Goal: Transaction & Acquisition: Purchase product/service

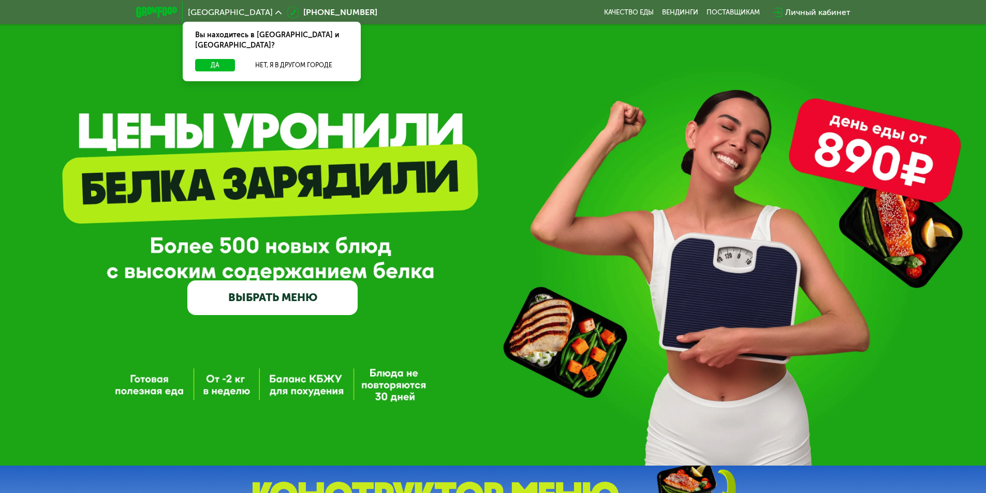
click at [796, 9] on div "Личный кабинет" at bounding box center [817, 12] width 65 height 12
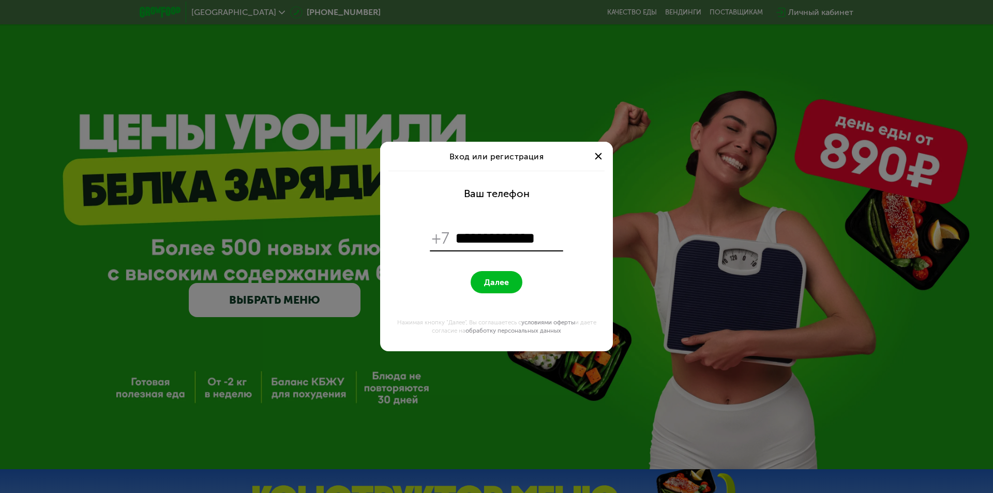
type input "**********"
click at [471, 271] on button "Далее" at bounding box center [497, 282] width 52 height 22
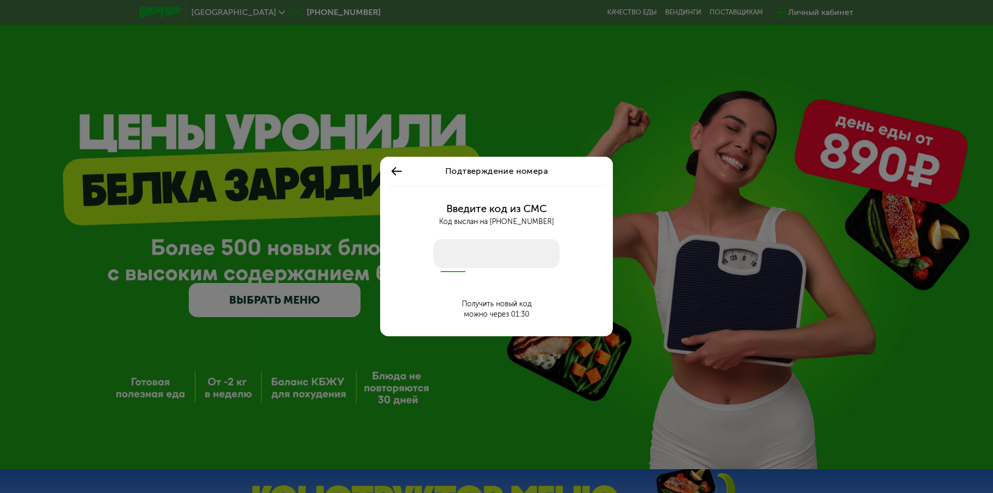
click at [483, 248] on input "number" at bounding box center [497, 253] width 126 height 29
type input "****"
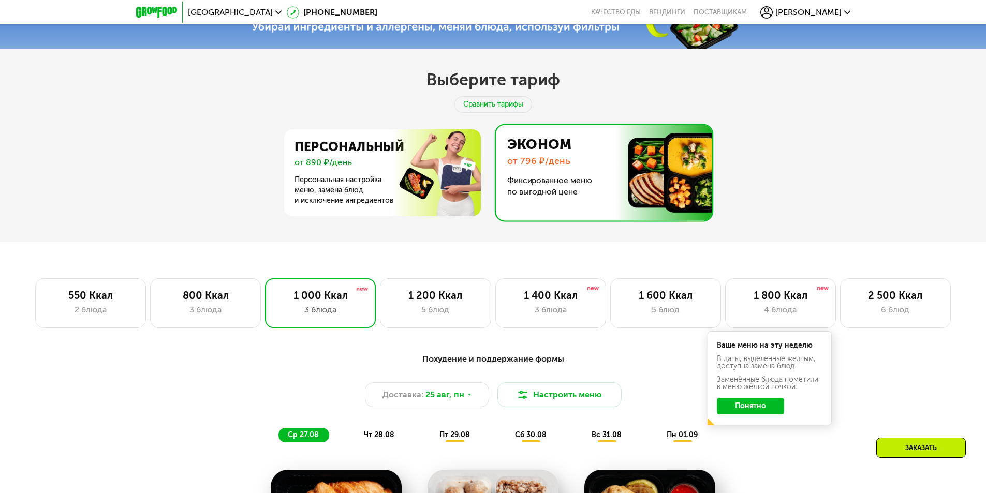
scroll to position [517, 0]
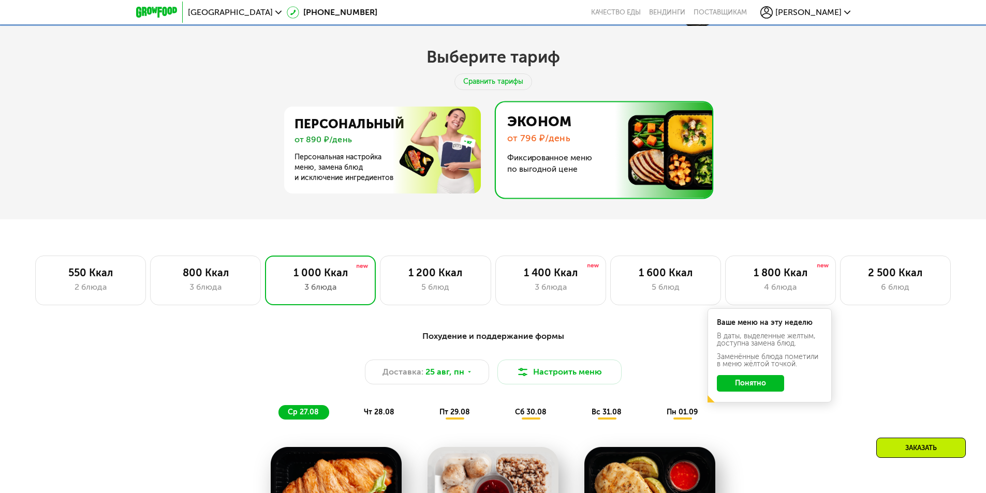
click at [767, 389] on button "Понятно" at bounding box center [750, 383] width 67 height 17
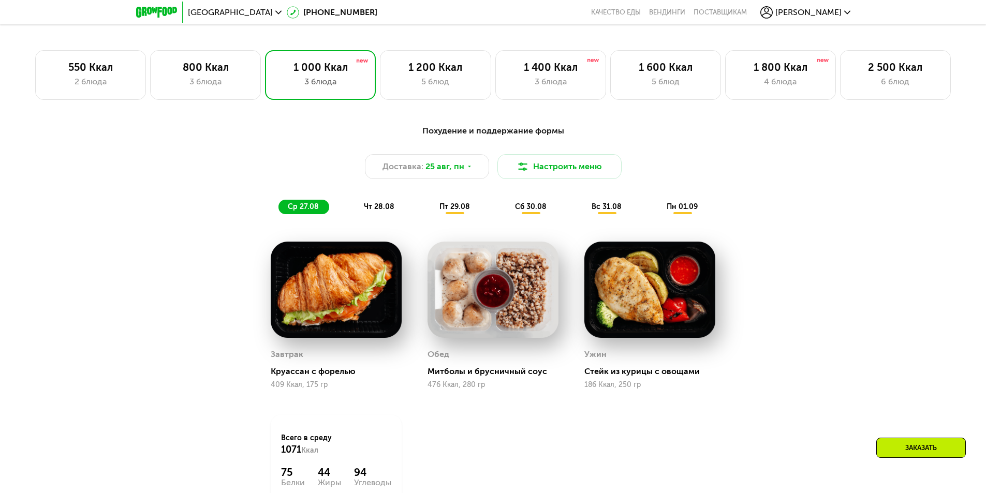
scroll to position [724, 0]
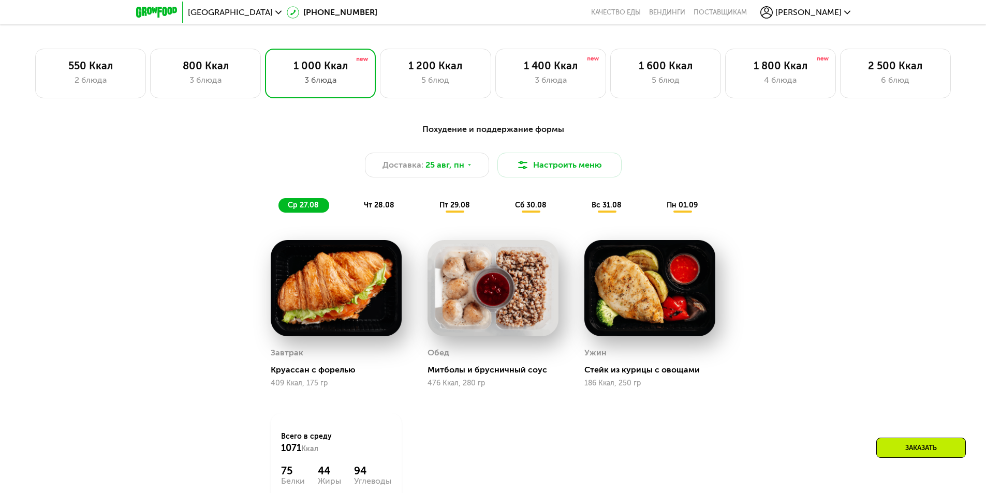
click at [384, 210] on span "чт 28.08" at bounding box center [379, 205] width 31 height 9
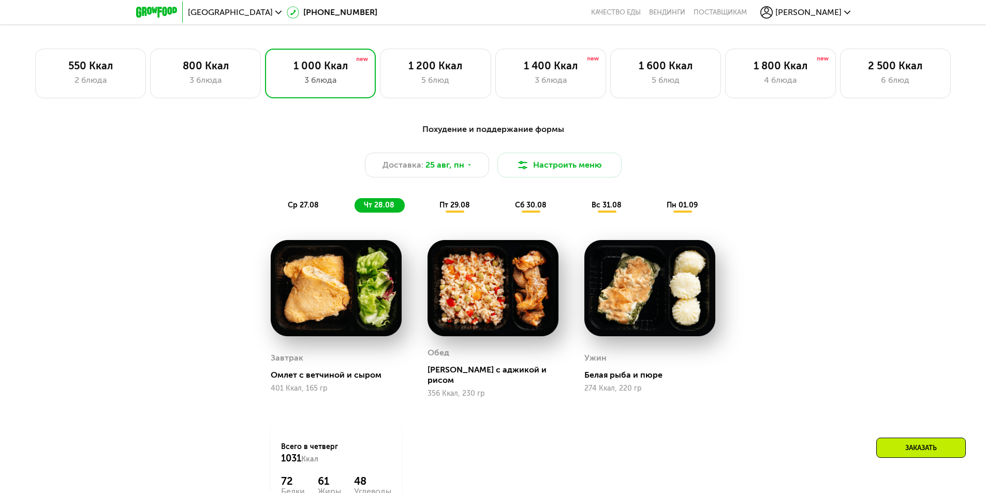
click at [452, 206] on span "пт 29.08" at bounding box center [454, 205] width 31 height 9
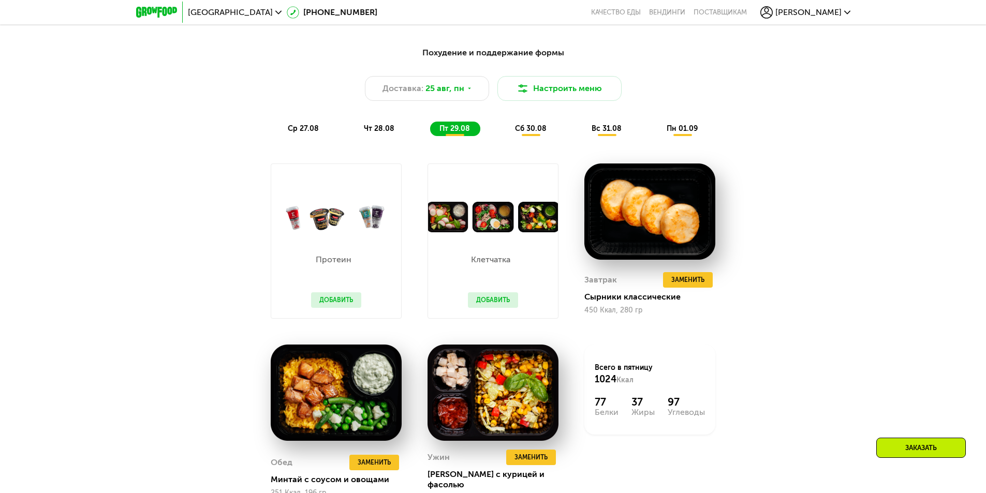
scroll to position [828, 0]
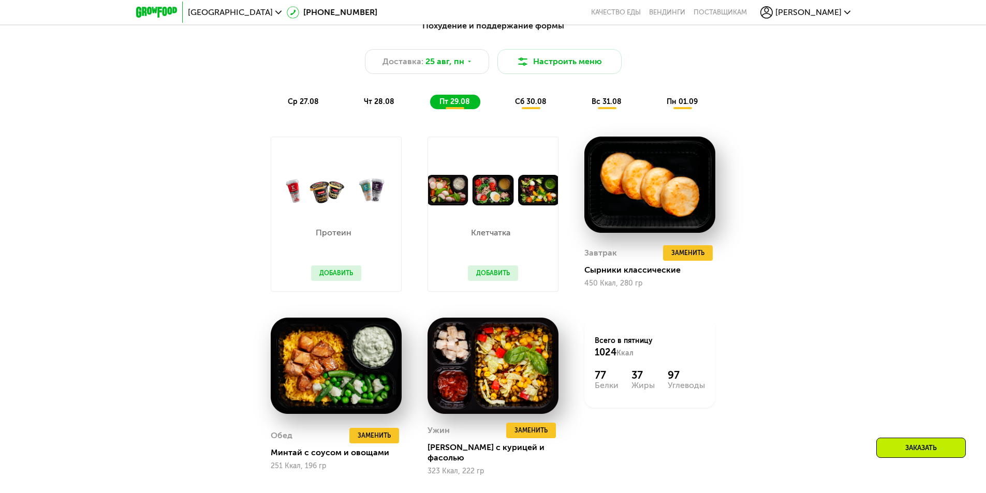
click at [543, 105] on span "сб 30.08" at bounding box center [531, 101] width 32 height 9
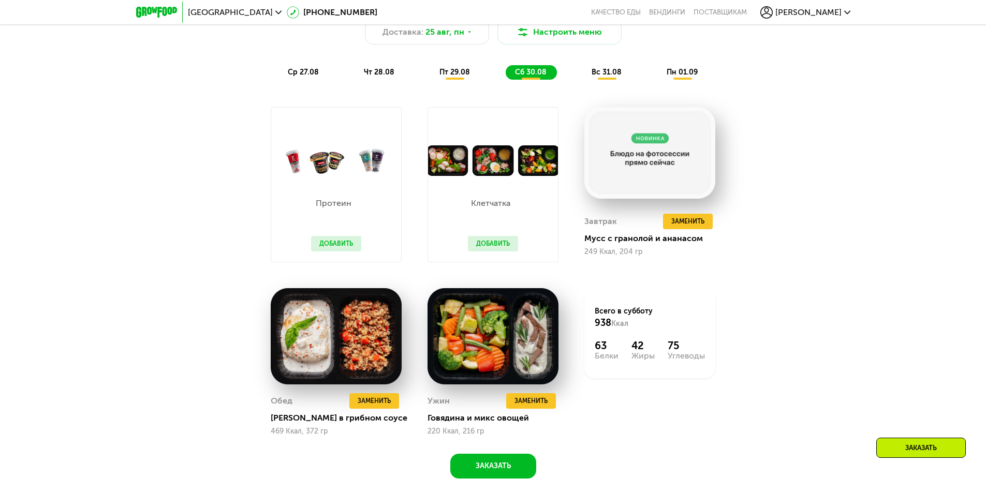
scroll to position [880, 0]
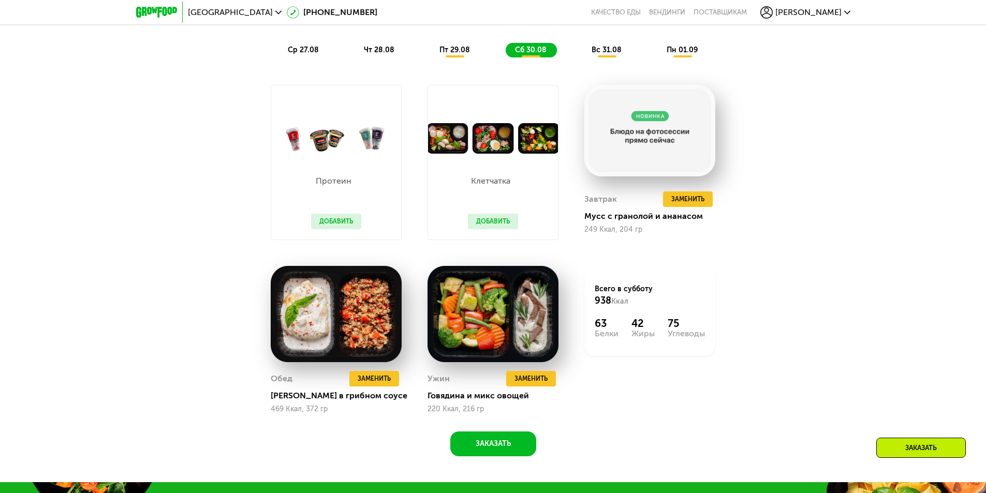
click at [601, 54] on span "вс 31.08" at bounding box center [606, 50] width 30 height 9
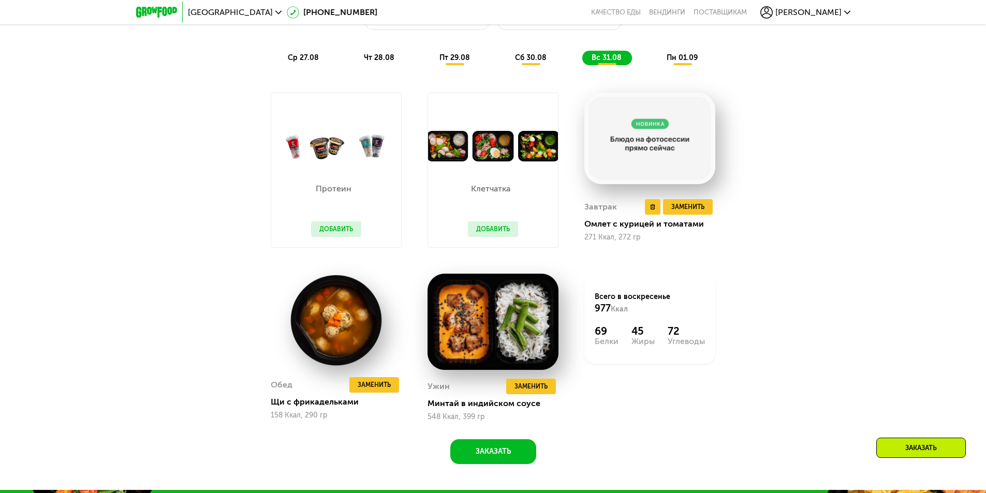
scroll to position [828, 0]
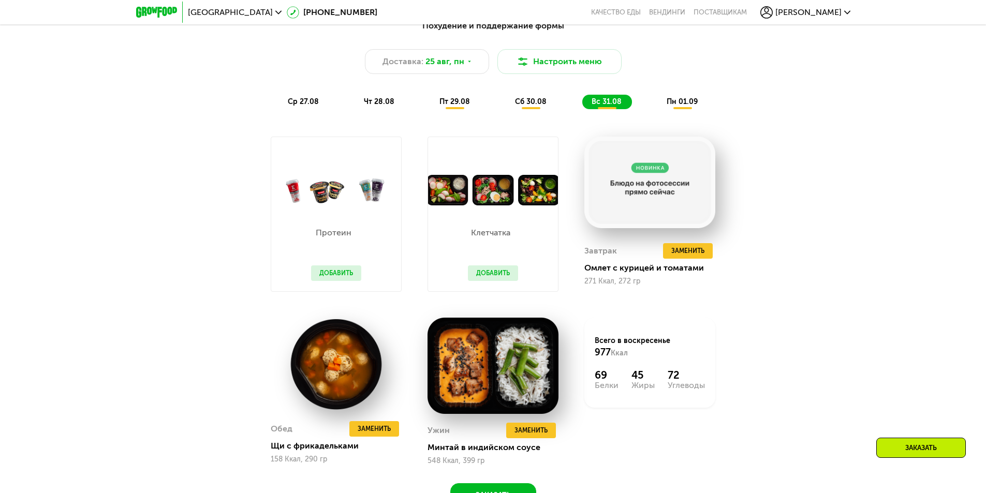
click at [671, 101] on span "пн 01.09" at bounding box center [681, 101] width 31 height 9
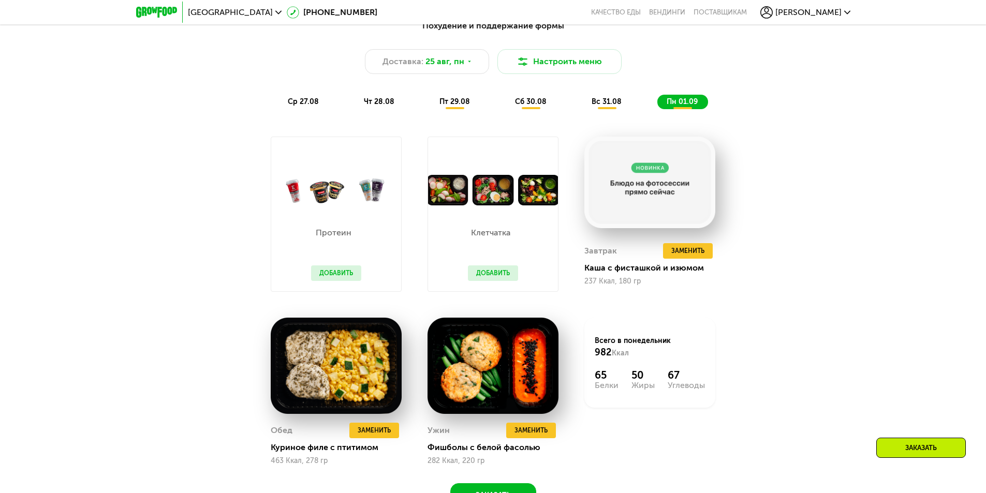
scroll to position [673, 0]
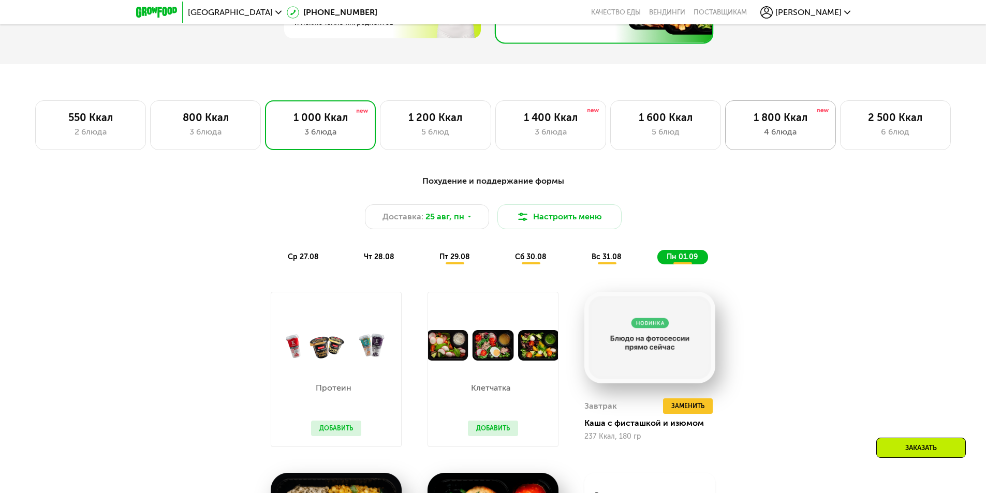
click at [761, 121] on div "1 800 Ккал" at bounding box center [780, 117] width 89 height 12
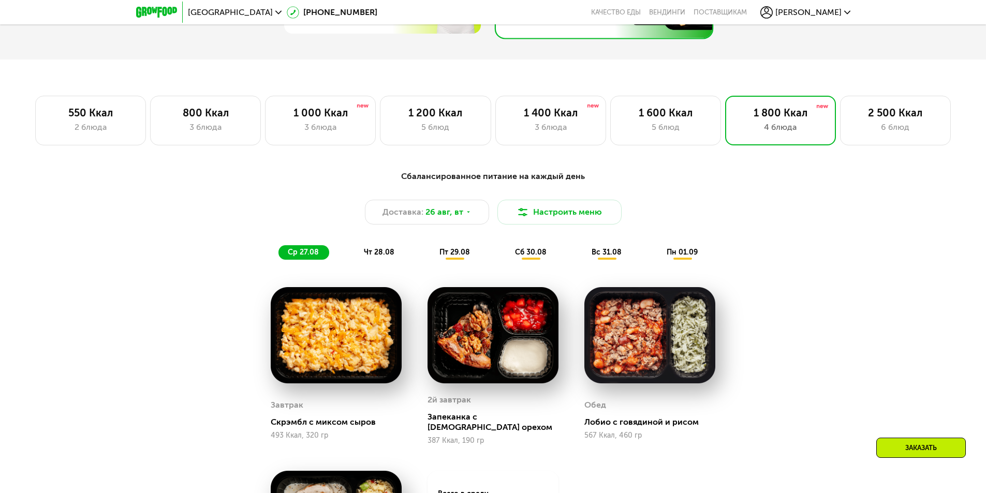
scroll to position [724, 0]
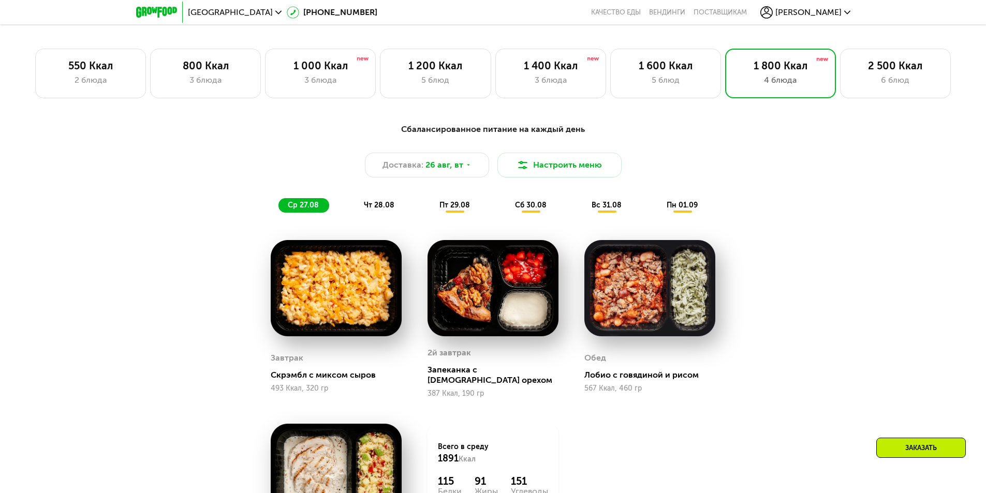
click at [430, 202] on div "чт 28.08" at bounding box center [455, 205] width 50 height 14
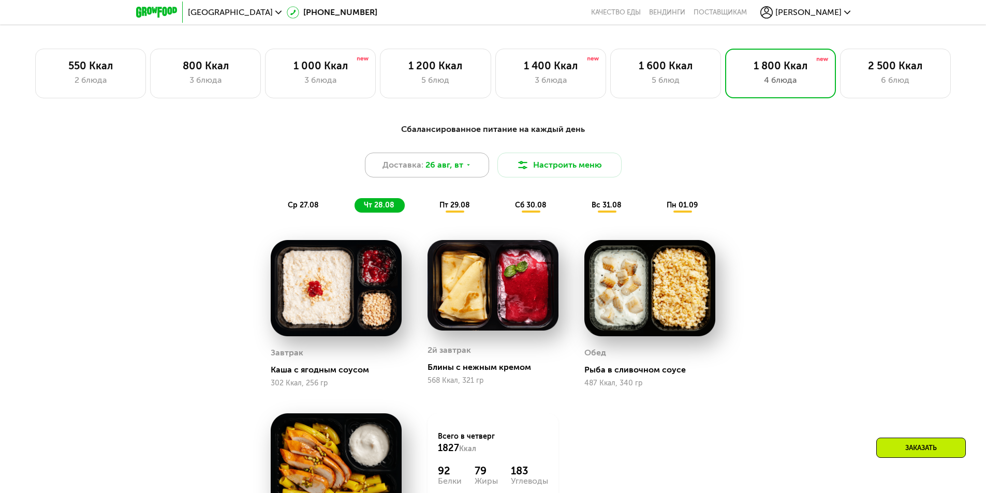
click at [432, 167] on span "26 авг, вт" at bounding box center [444, 165] width 38 height 12
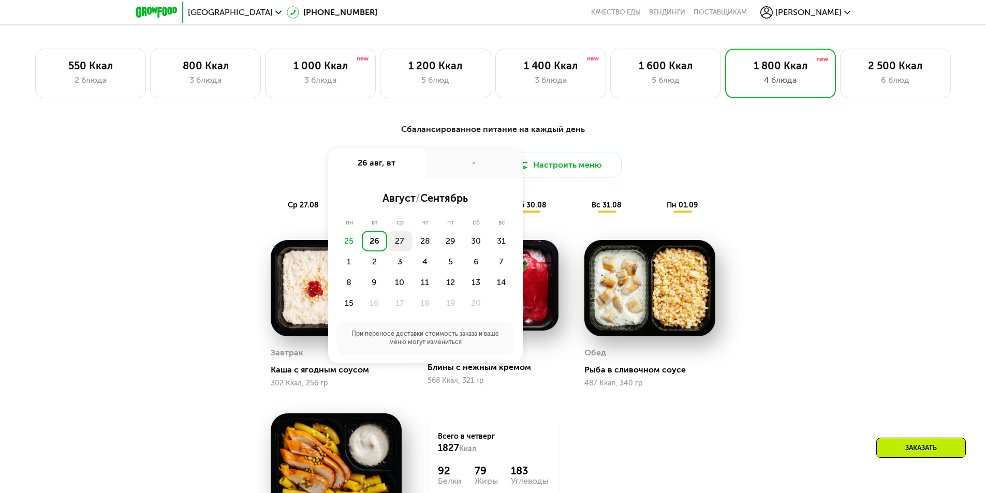
click at [412, 246] on div "27" at bounding box center [424, 241] width 25 height 21
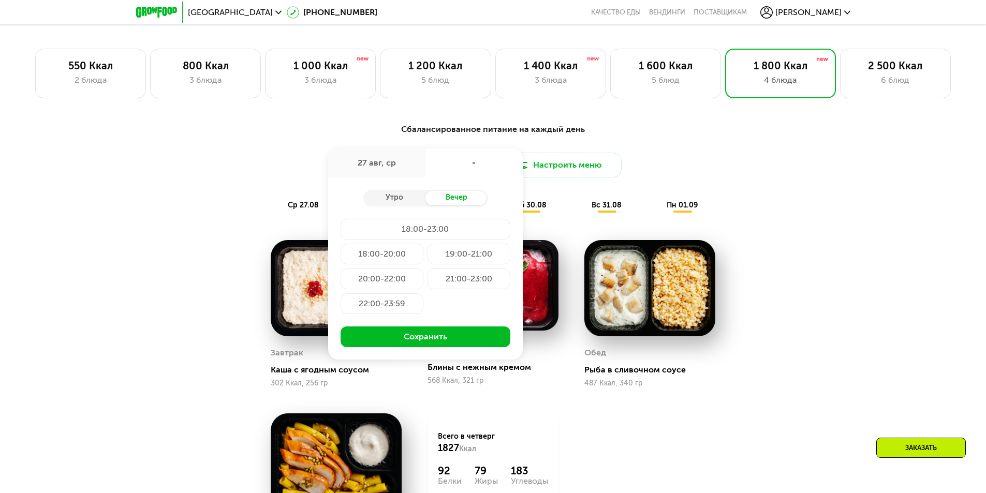
click at [427, 257] on div "18:00-20:00" at bounding box center [468, 254] width 83 height 21
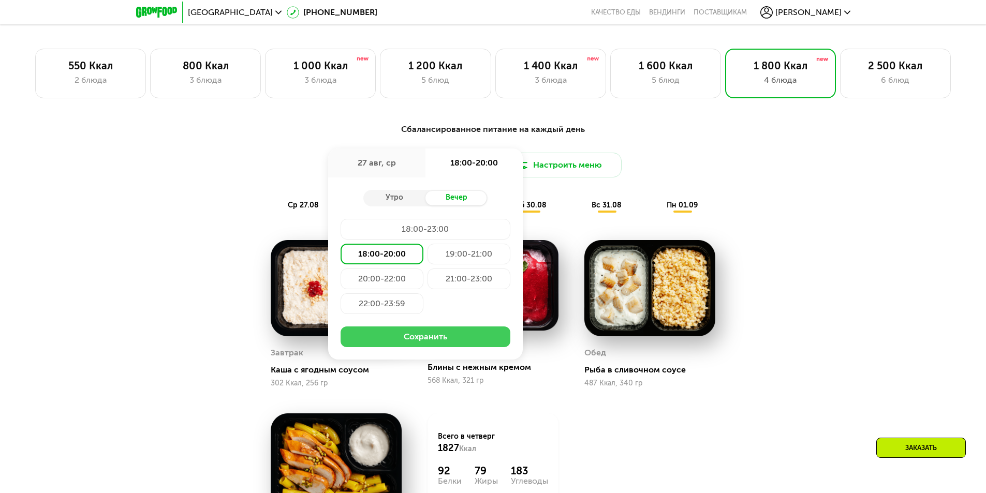
click at [410, 343] on button "Сохранить" at bounding box center [425, 336] width 170 height 21
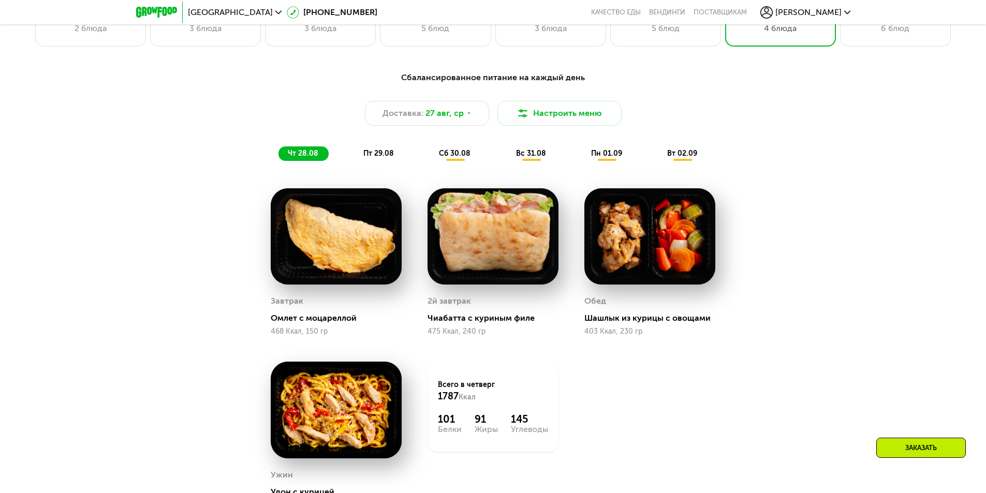
scroll to position [828, 0]
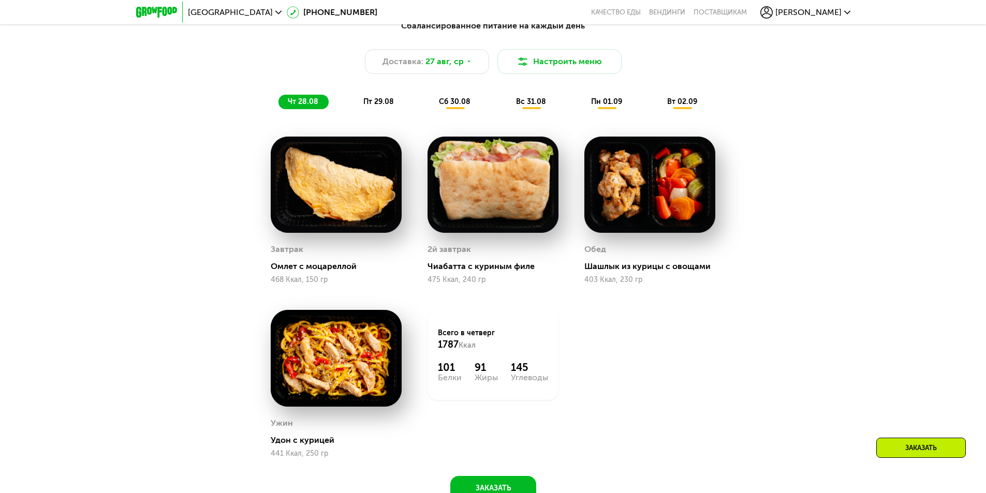
click at [392, 105] on span "пт 29.08" at bounding box center [378, 101] width 31 height 9
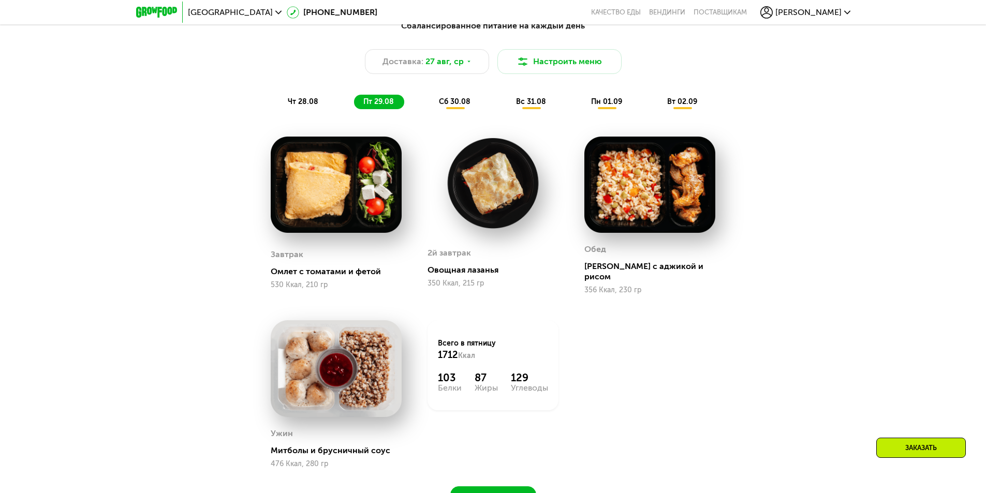
click at [457, 105] on span "сб 30.08" at bounding box center [455, 101] width 32 height 9
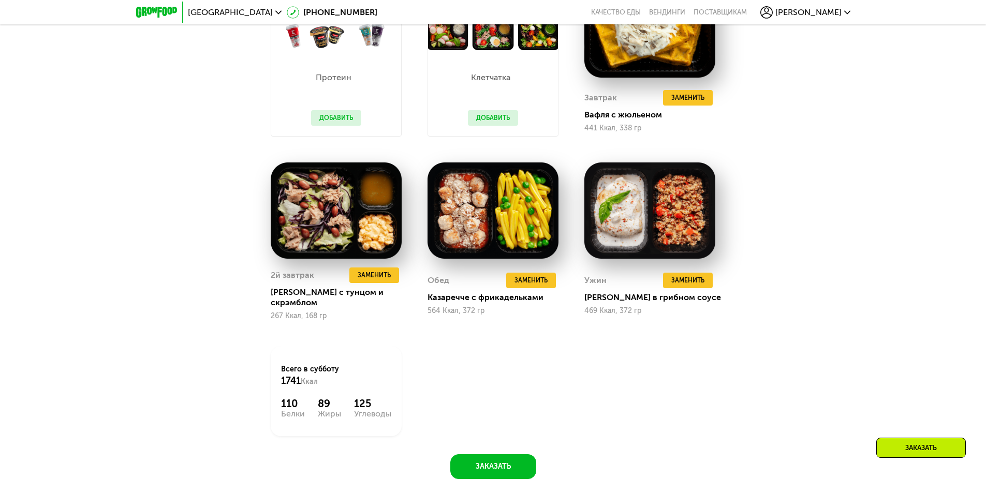
scroll to position [880, 0]
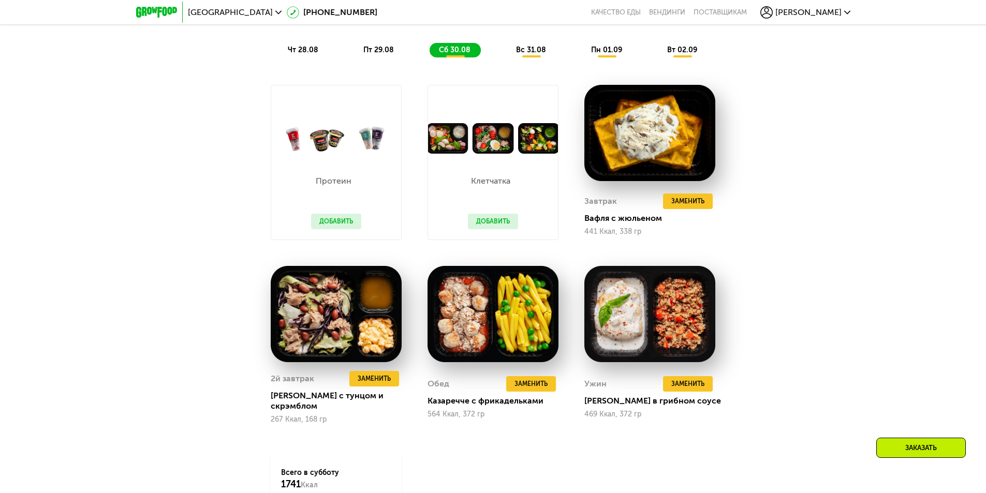
click at [544, 52] on span "вс 31.08" at bounding box center [531, 50] width 30 height 9
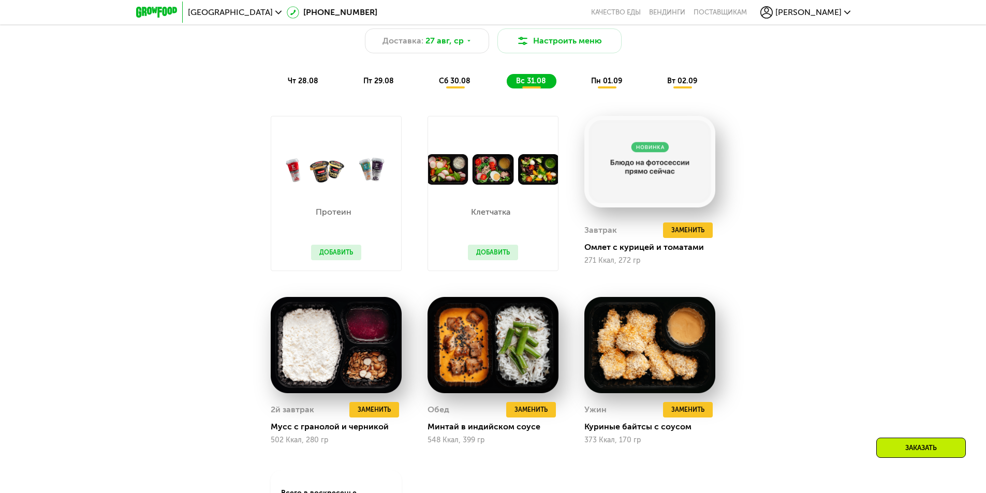
scroll to position [828, 0]
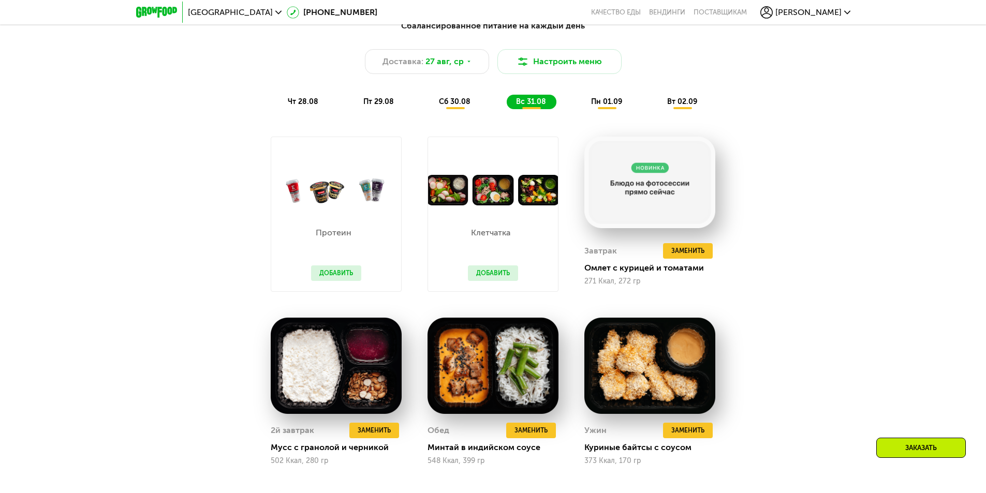
click at [613, 105] on span "пн 01.09" at bounding box center [606, 101] width 31 height 9
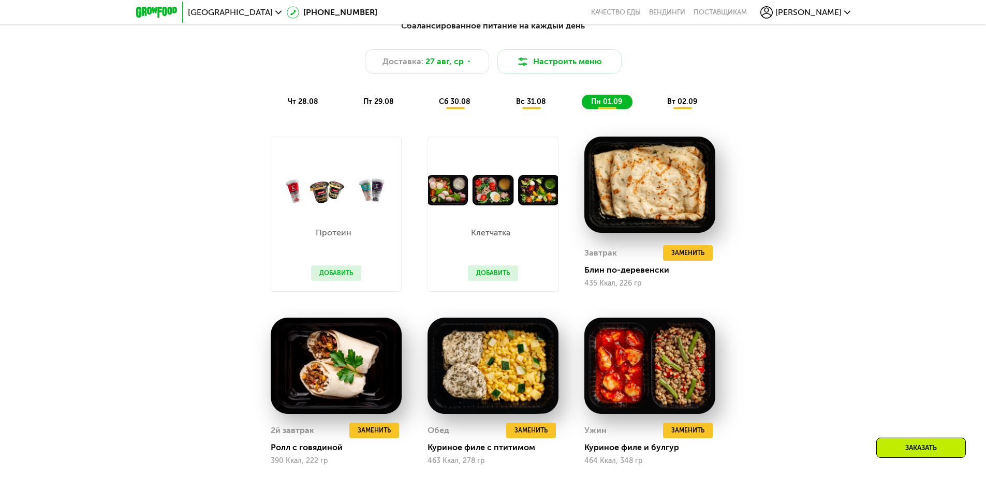
click at [683, 98] on div "вт 02.09" at bounding box center [683, 102] width 50 height 14
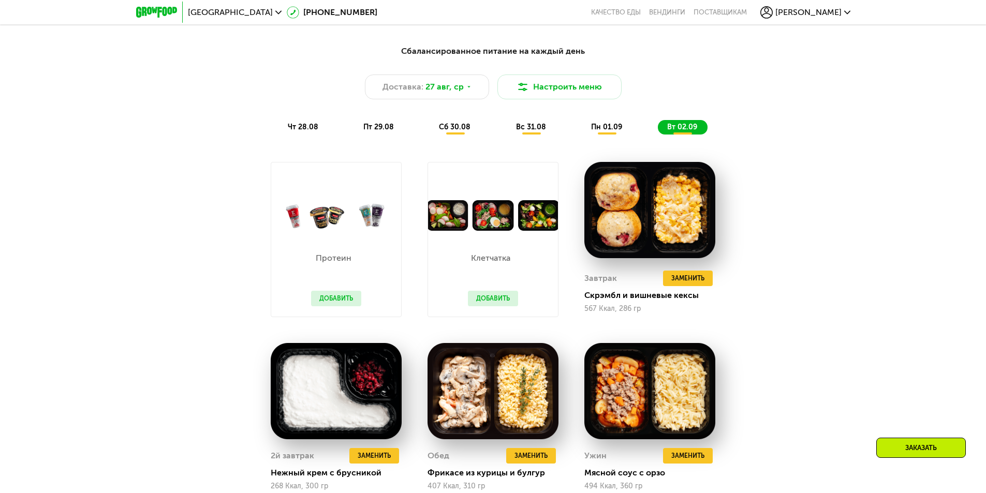
scroll to position [776, 0]
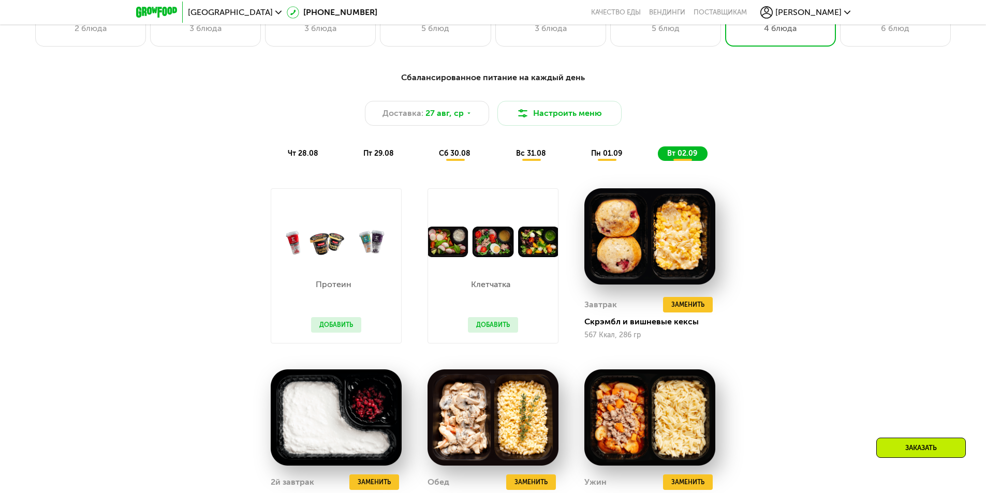
click at [303, 158] on span "чт 28.08" at bounding box center [303, 153] width 31 height 9
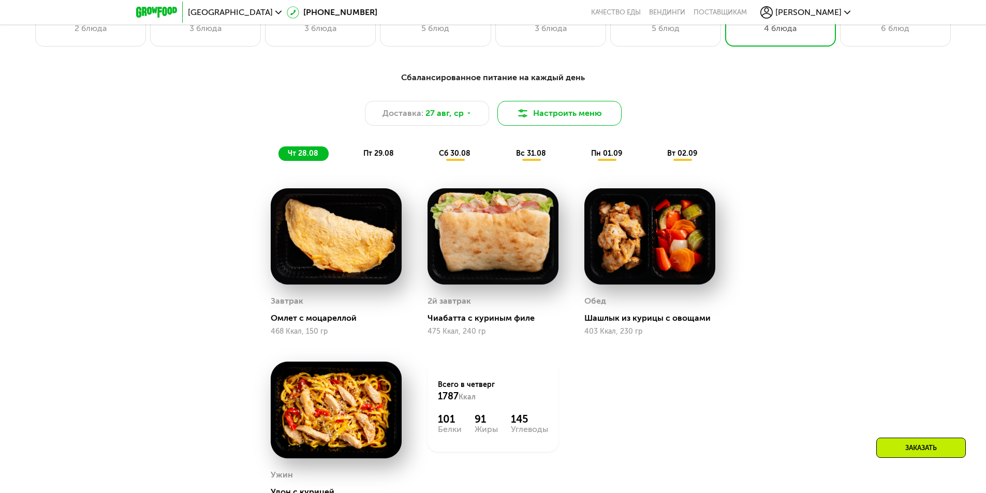
click at [551, 119] on button "Настроить меню" at bounding box center [559, 113] width 124 height 25
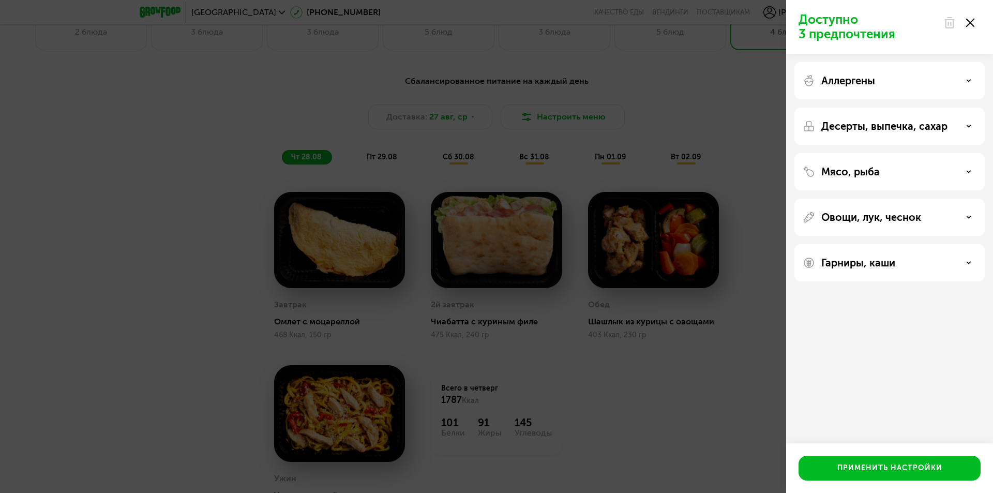
click at [877, 167] on p "Мясо, рыба" at bounding box center [851, 172] width 58 height 12
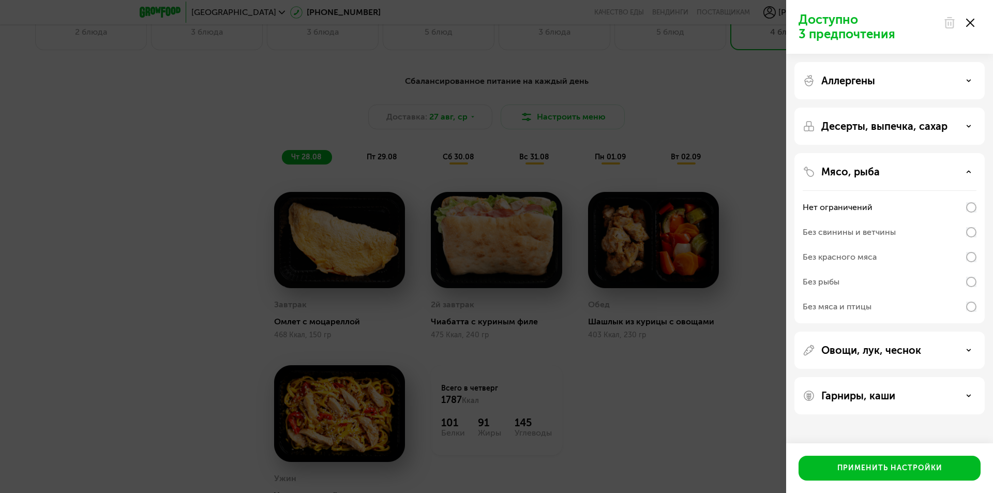
click at [837, 208] on div "Нет ограничений" at bounding box center [838, 207] width 70 height 12
click at [768, 162] on div "Доступно 3 предпочтения Аллергены Десерты, выпечка, сахар Мясо, рыба Нет ограни…" at bounding box center [496, 246] width 993 height 493
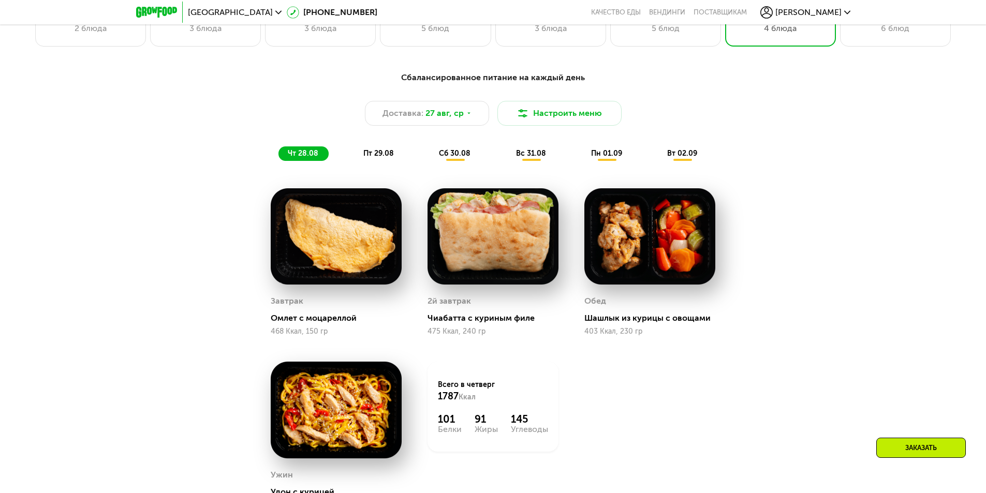
click at [380, 153] on span "пт 29.08" at bounding box center [378, 153] width 31 height 9
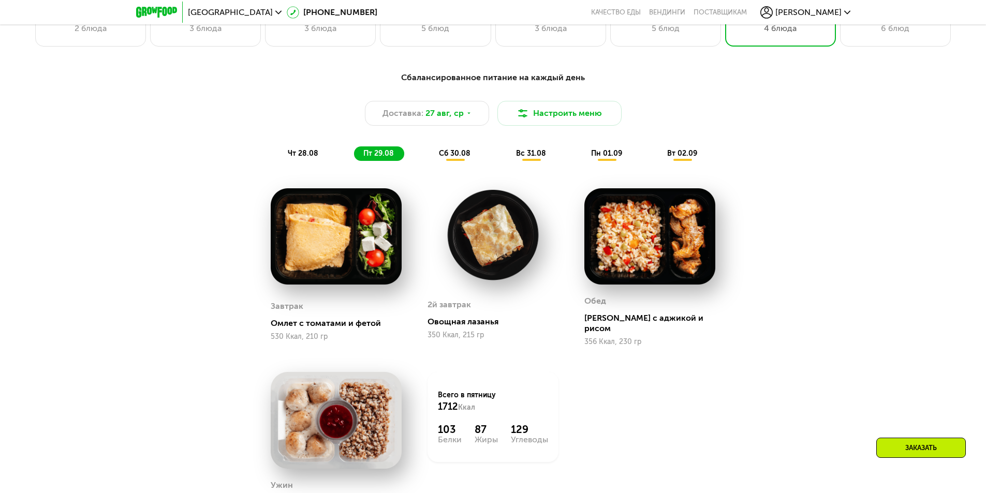
click at [440, 153] on span "сб 30.08" at bounding box center [455, 153] width 32 height 9
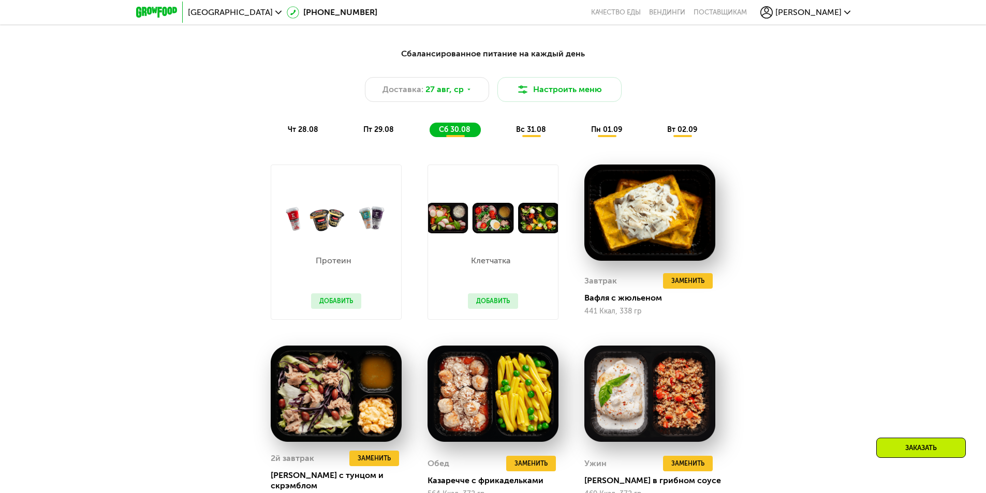
scroll to position [828, 0]
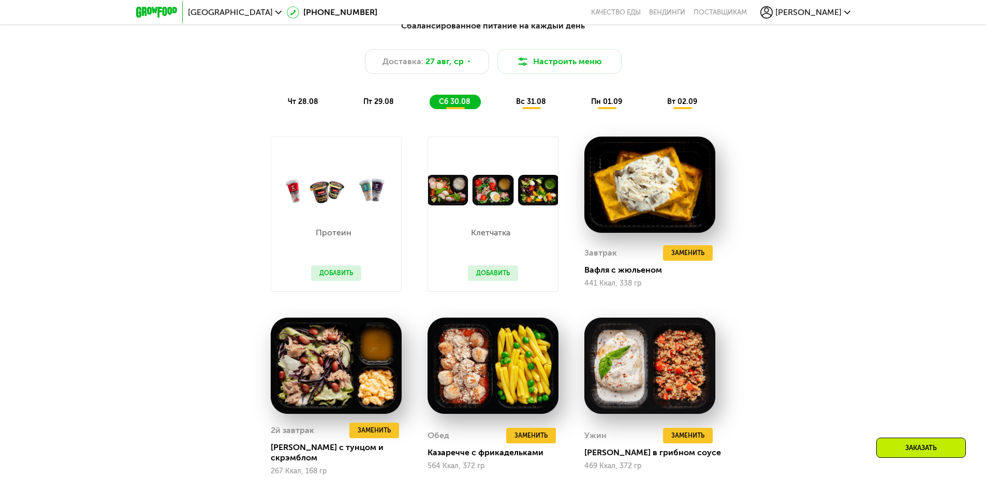
click at [527, 106] on span "вс 31.08" at bounding box center [531, 101] width 30 height 9
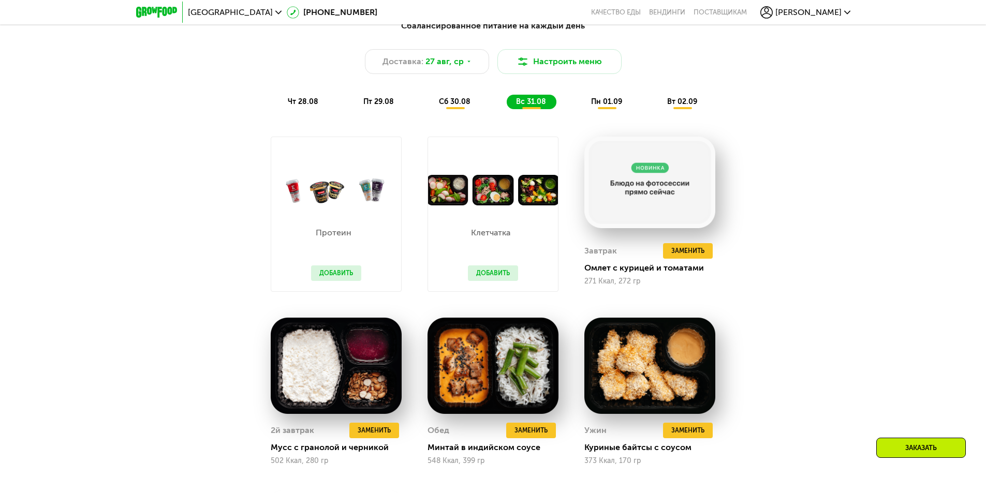
click at [658, 107] on div "пн 01.09" at bounding box center [683, 102] width 50 height 14
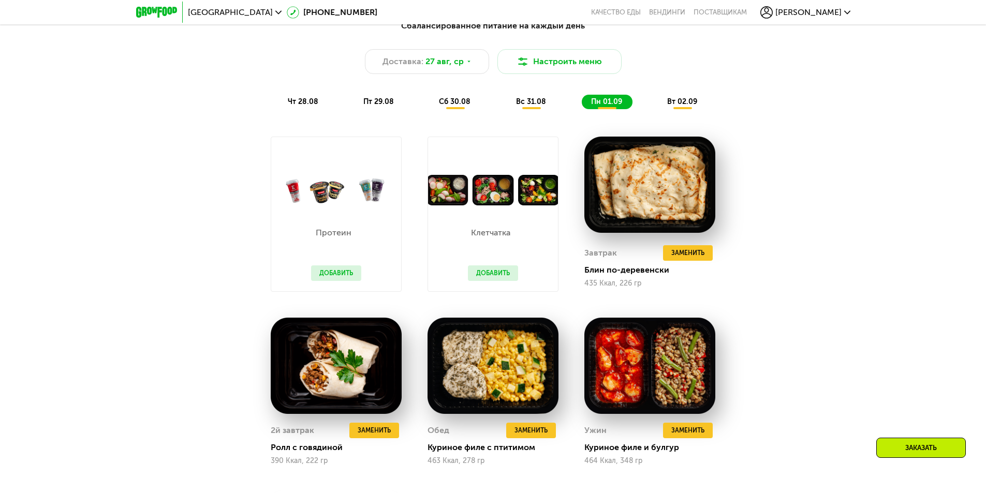
click at [674, 106] on span "вт 02.09" at bounding box center [682, 101] width 30 height 9
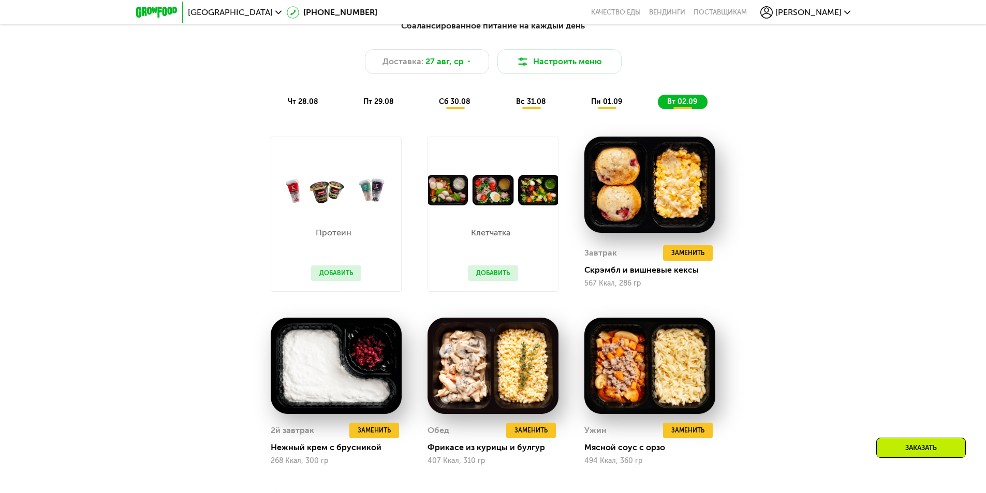
click at [582, 109] on div "вс 31.08" at bounding box center [607, 102] width 51 height 14
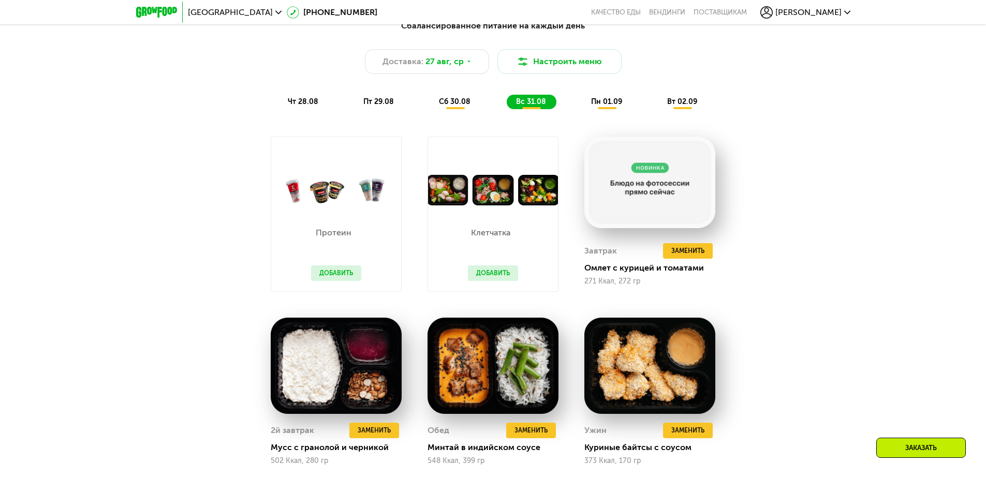
click at [507, 109] on div "сб 30.08" at bounding box center [532, 102] width 50 height 14
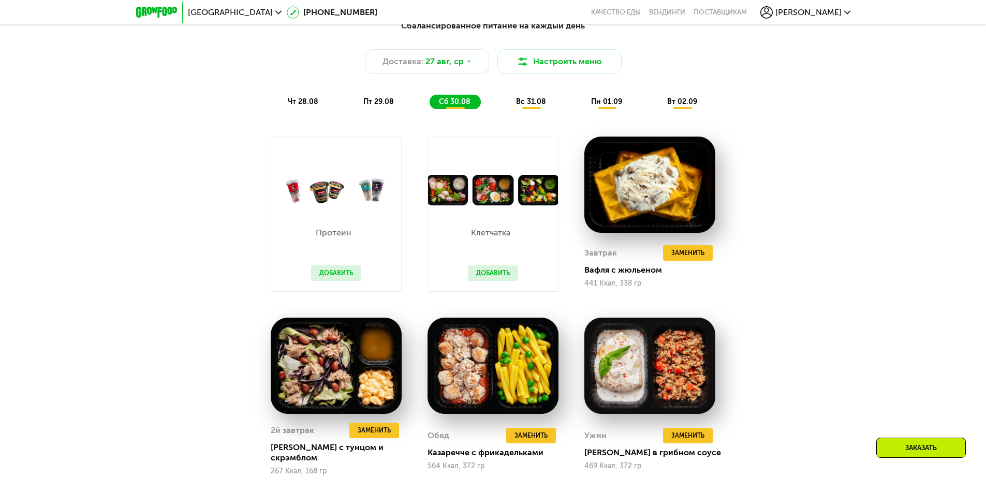
scroll to position [776, 0]
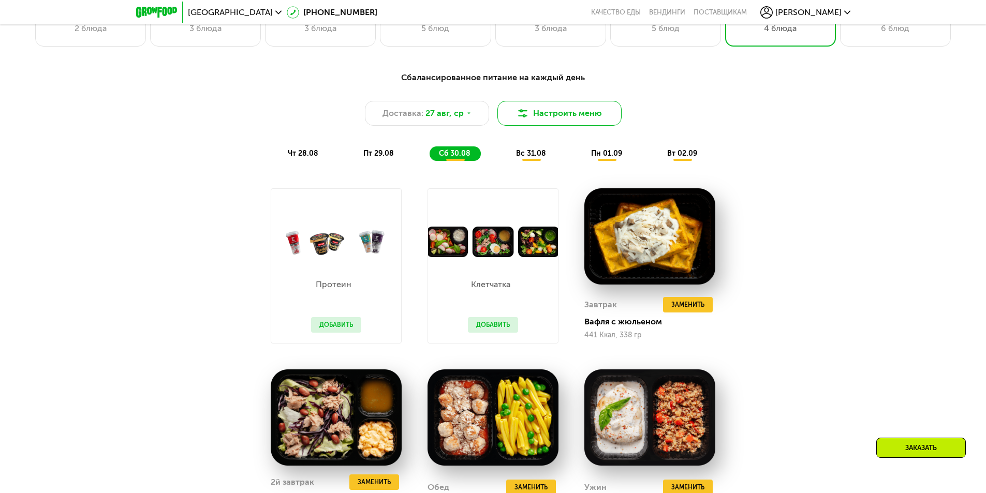
click at [553, 118] on button "Настроить меню" at bounding box center [559, 113] width 124 height 25
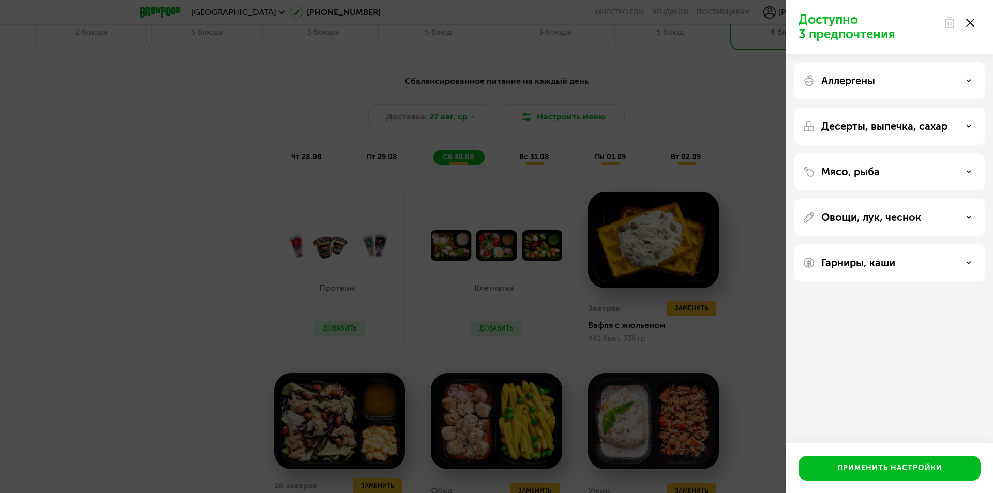
click at [927, 173] on div "Мясо, рыба" at bounding box center [890, 172] width 174 height 12
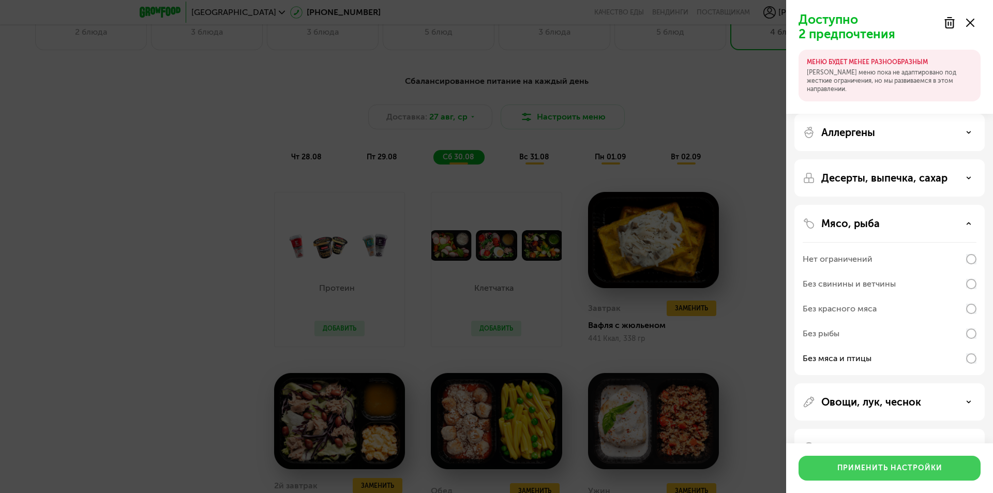
click at [835, 465] on button "Применить настройки" at bounding box center [890, 468] width 182 height 25
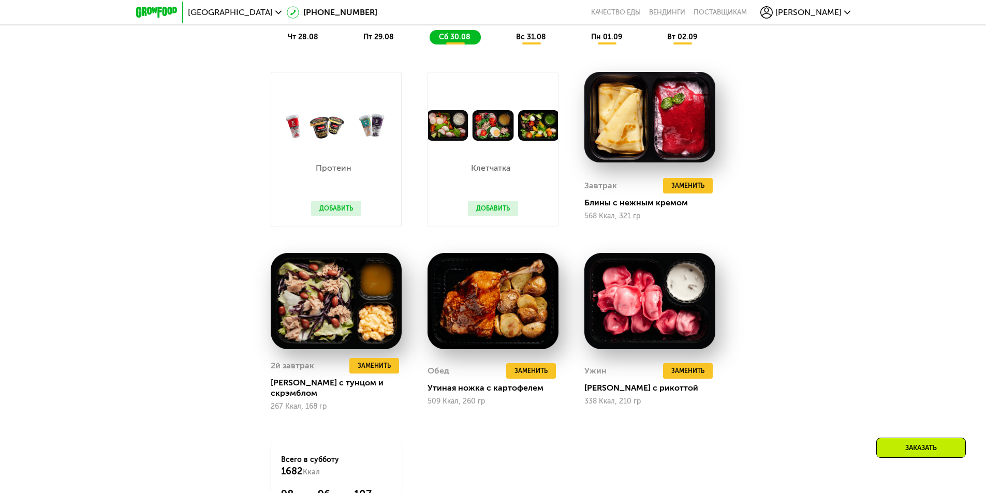
scroll to position [828, 0]
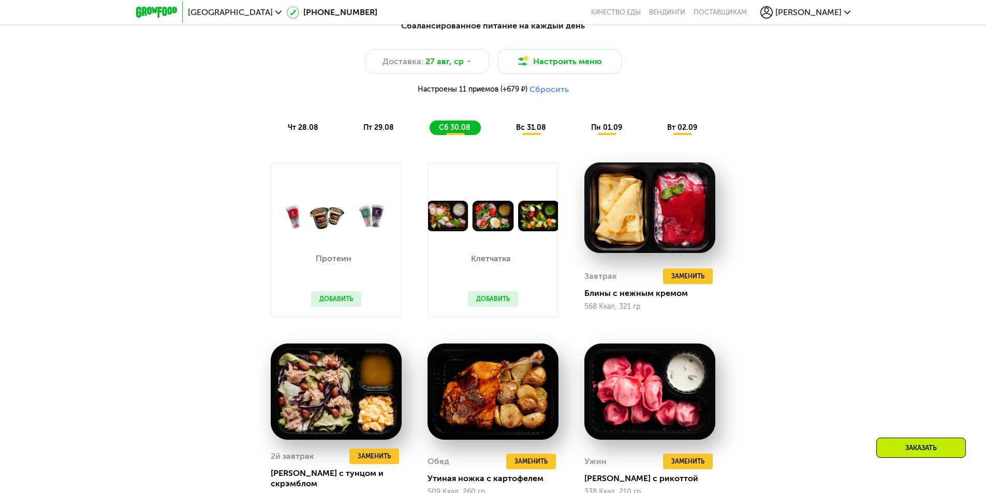
click at [354, 127] on div "чт 28.08" at bounding box center [379, 128] width 50 height 14
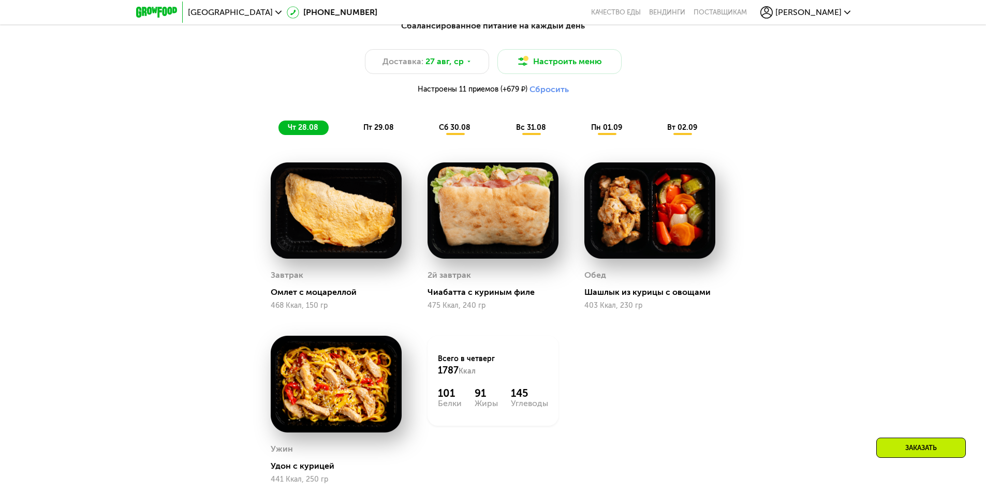
click at [458, 130] on span "сб 30.08" at bounding box center [455, 127] width 32 height 9
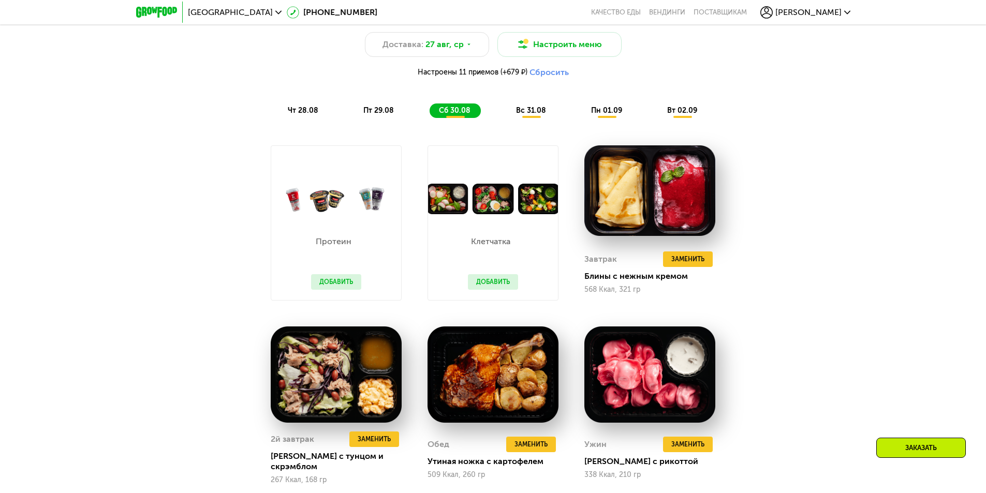
scroll to position [880, 0]
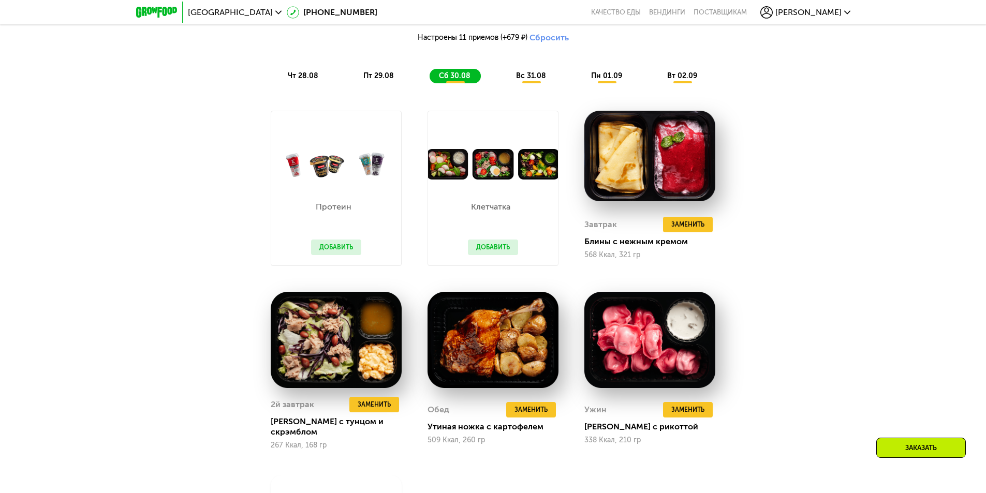
click at [379, 79] on span "пт 29.08" at bounding box center [378, 75] width 31 height 9
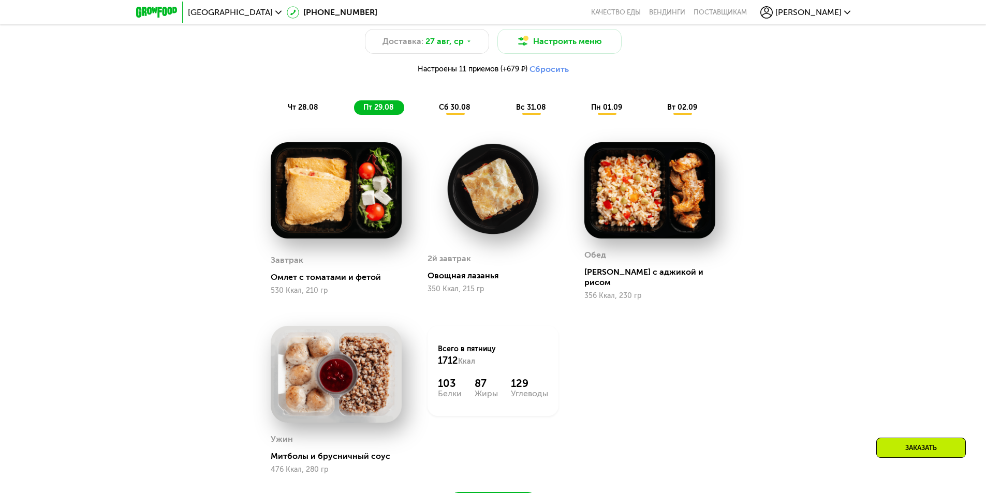
scroll to position [828, 0]
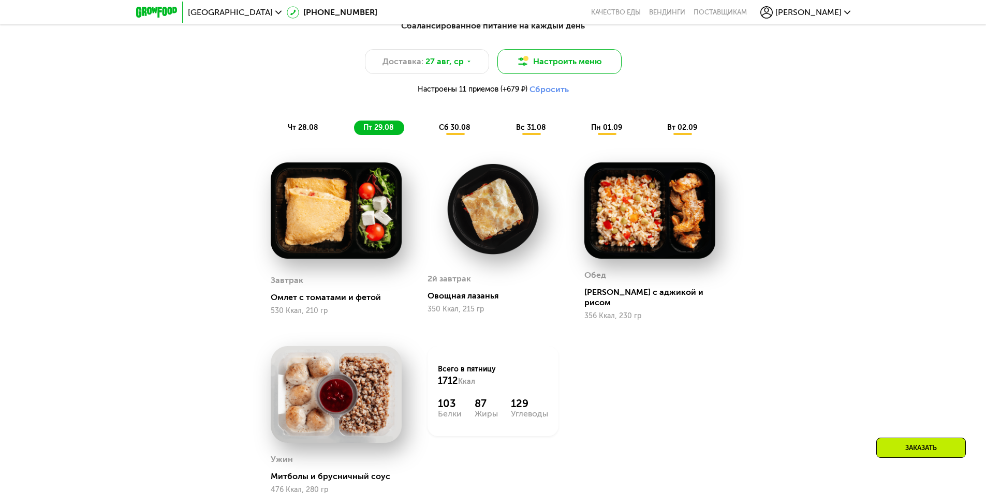
click at [567, 64] on button "Настроить меню" at bounding box center [559, 61] width 124 height 25
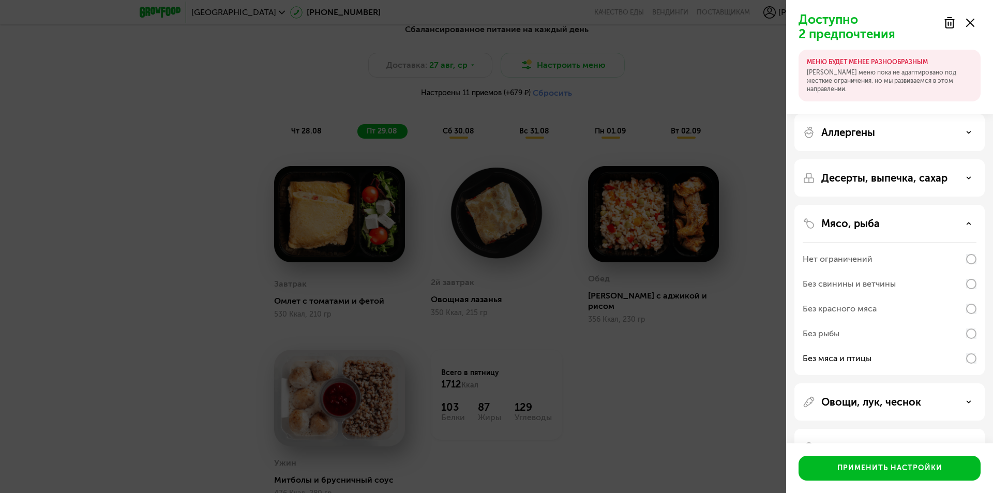
click at [887, 280] on div "Без свинины и ветчины" at bounding box center [849, 284] width 93 height 12
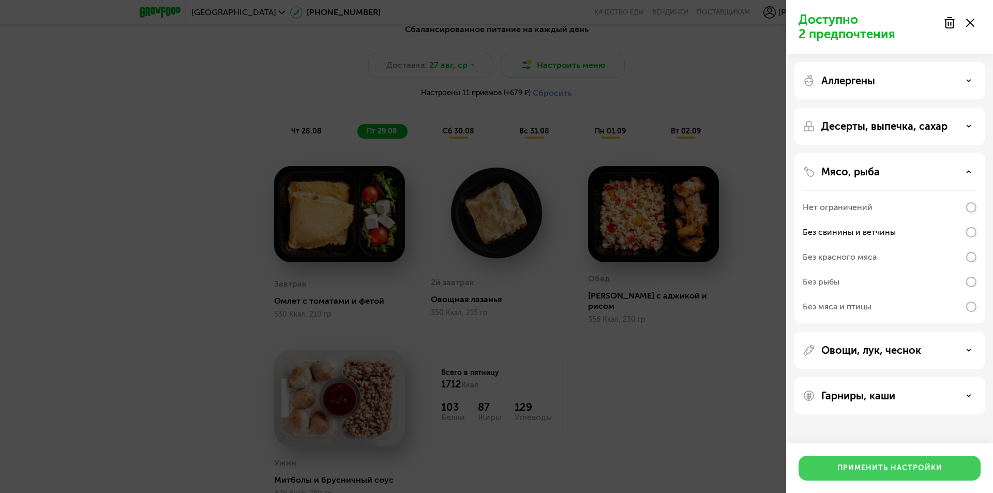
click at [844, 465] on div "Применить настройки" at bounding box center [890, 468] width 105 height 10
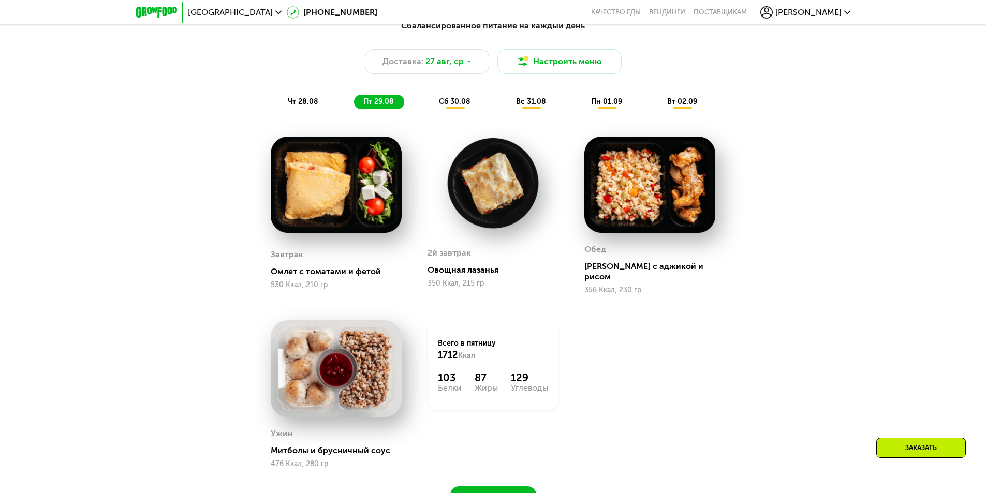
click at [294, 97] on div "Сбалансированное питание на каждый день Доставка: [DATE] Настроить меню чт 28.0…" at bounding box center [493, 65] width 613 height 90
click at [435, 97] on div "Сбалансированное питание на каждый день Доставка: [DATE] Настроить меню чт 28.0…" at bounding box center [493, 65] width 613 height 90
click at [450, 101] on span "сб 30.08" at bounding box center [455, 101] width 32 height 9
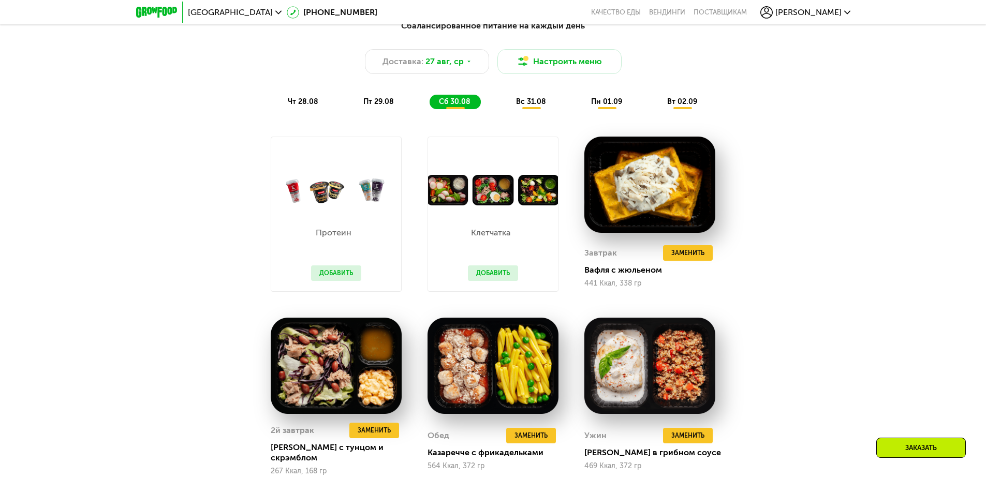
click at [532, 101] on span "вс 31.08" at bounding box center [531, 101] width 30 height 9
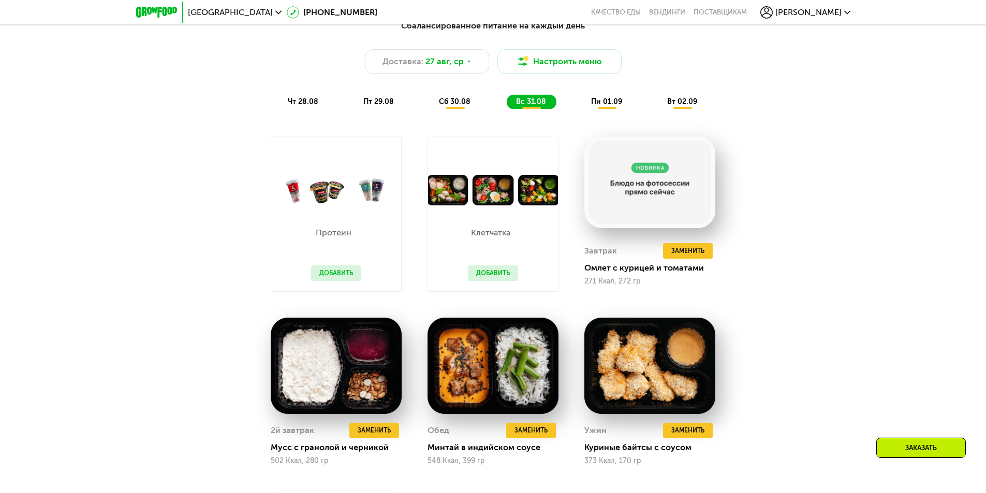
click at [614, 100] on span "пн 01.09" at bounding box center [606, 101] width 31 height 9
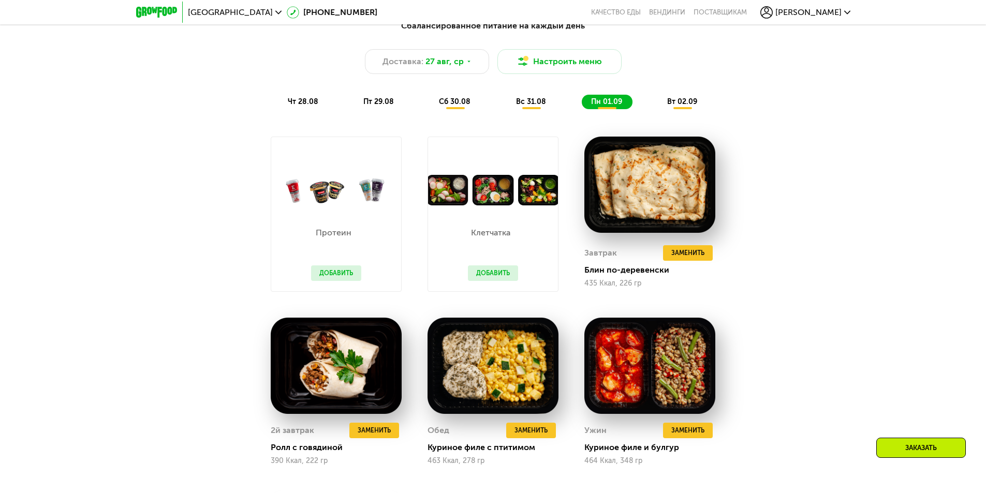
click at [697, 108] on div "вт 02.09" at bounding box center [683, 102] width 50 height 14
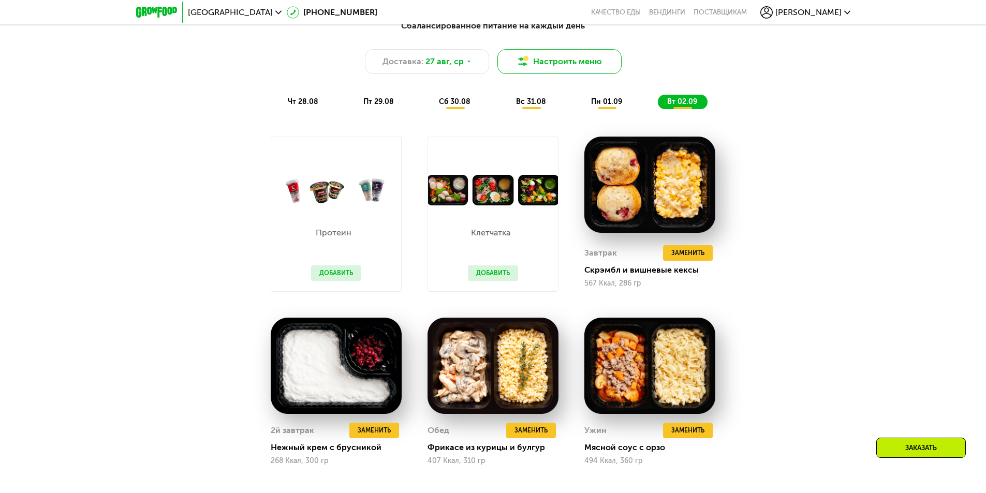
click at [533, 68] on button "Настроить меню" at bounding box center [559, 61] width 124 height 25
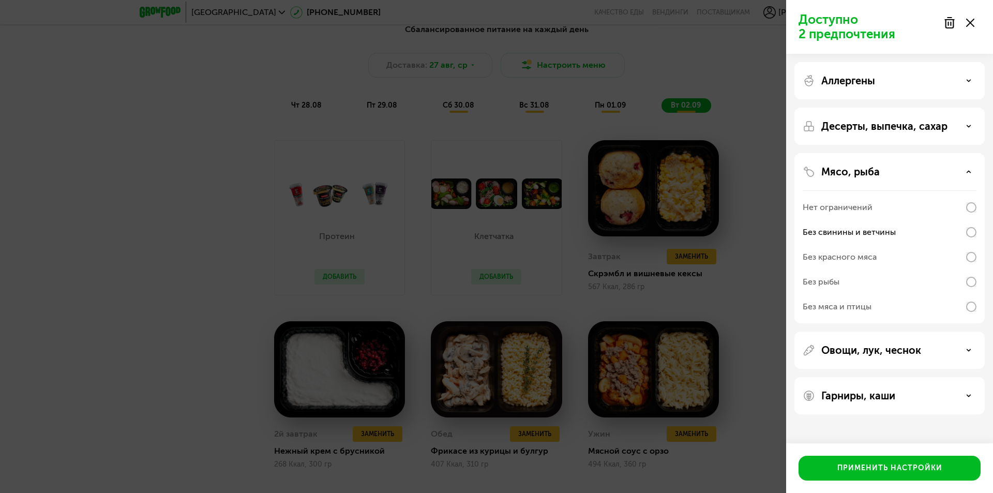
click at [870, 195] on div "Нет ограничений" at bounding box center [890, 207] width 174 height 25
click at [870, 202] on div "Нет ограничений" at bounding box center [838, 207] width 70 height 12
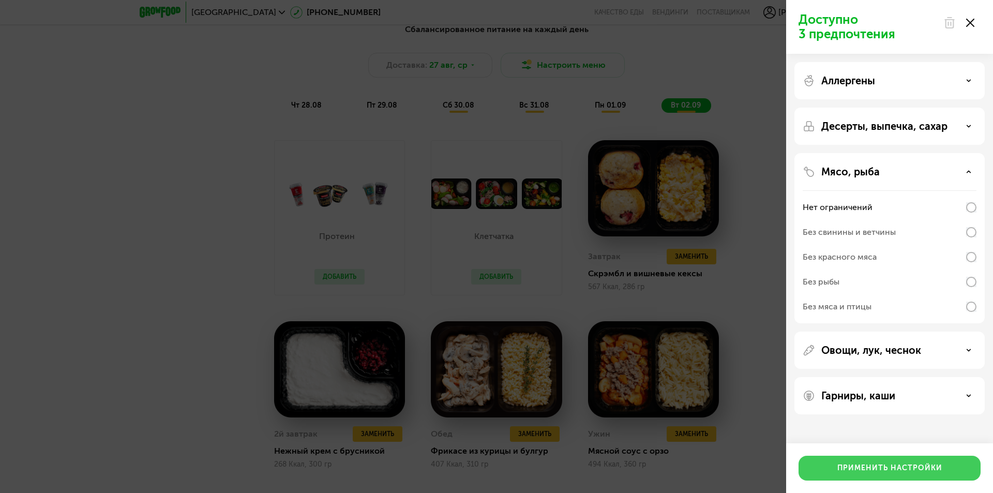
click at [831, 462] on button "Применить настройки" at bounding box center [890, 468] width 182 height 25
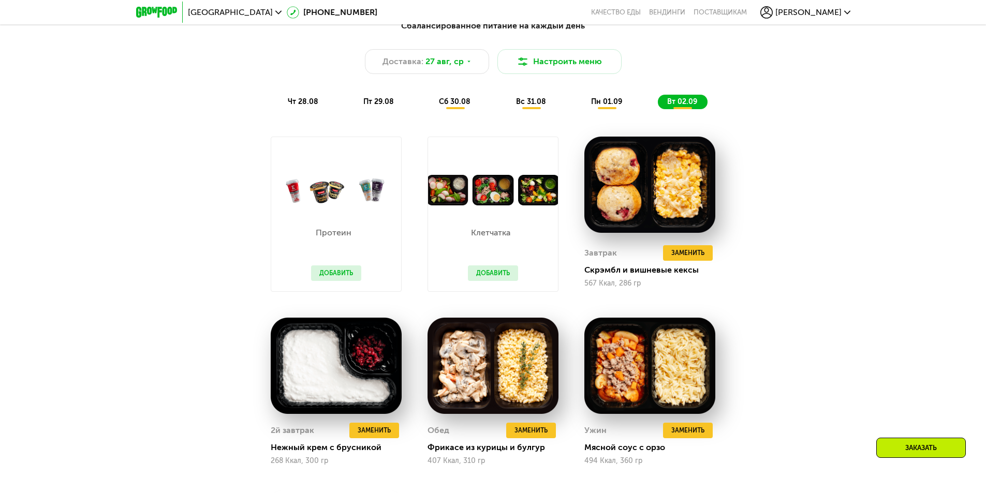
click at [299, 106] on span "чт 28.08" at bounding box center [303, 101] width 31 height 9
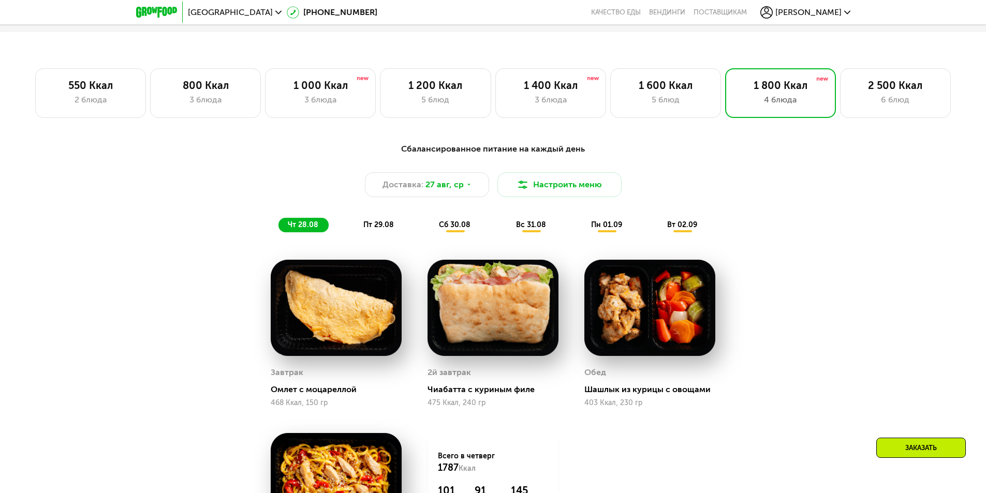
scroll to position [673, 0]
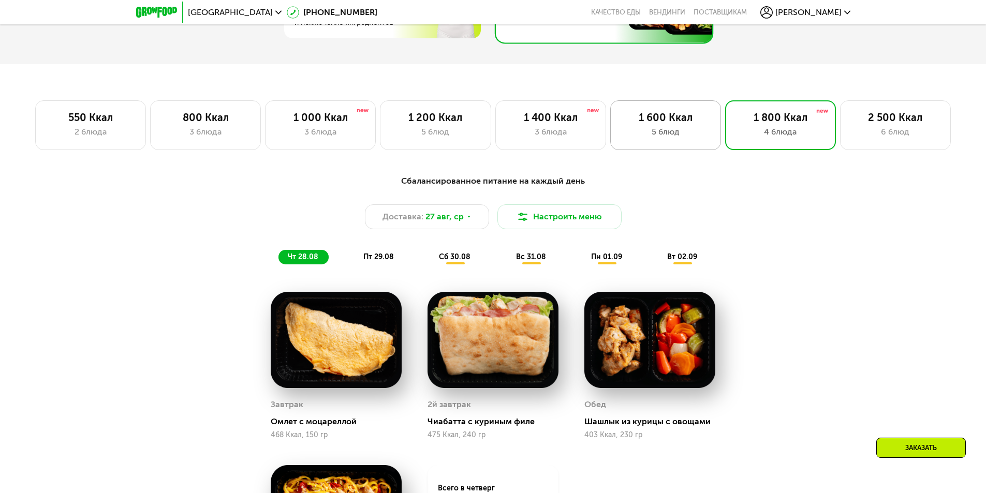
click at [677, 130] on div "5 блюд" at bounding box center [665, 132] width 89 height 12
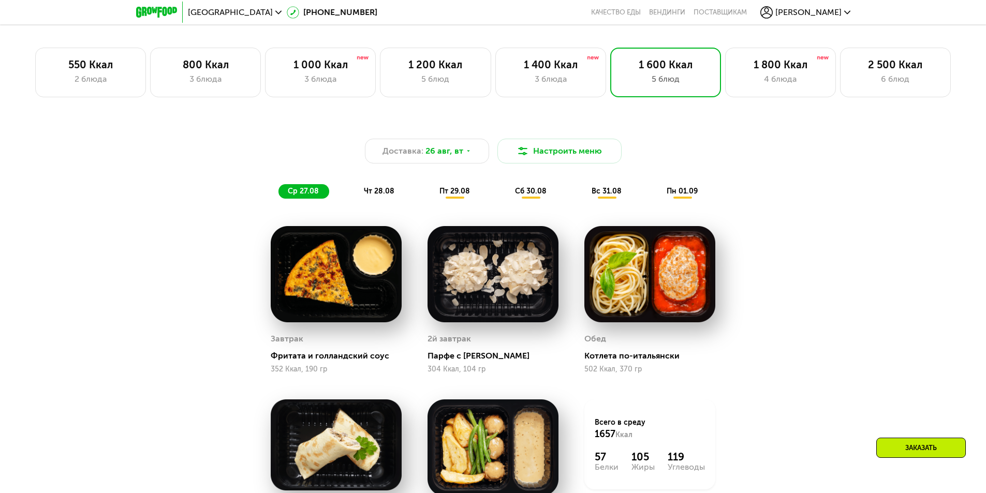
scroll to position [724, 0]
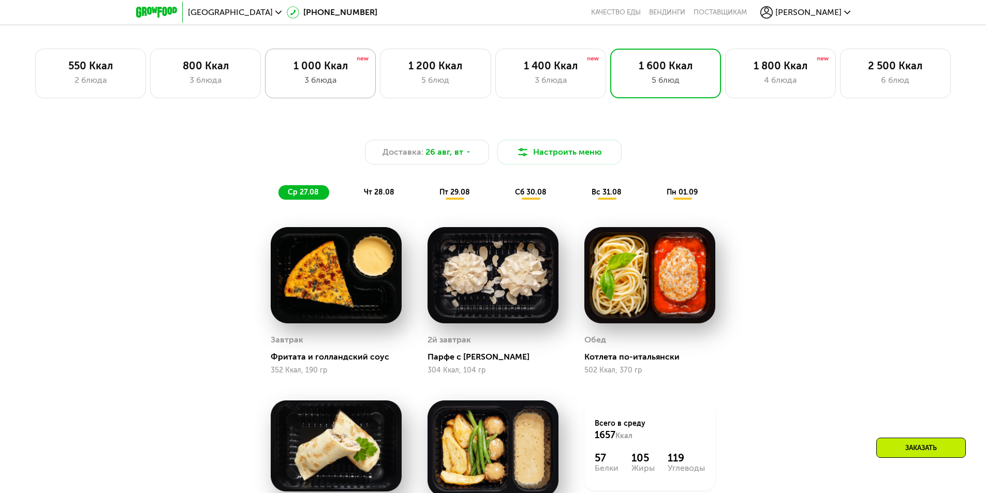
click at [294, 67] on div "1 000 Ккал" at bounding box center [320, 66] width 89 height 12
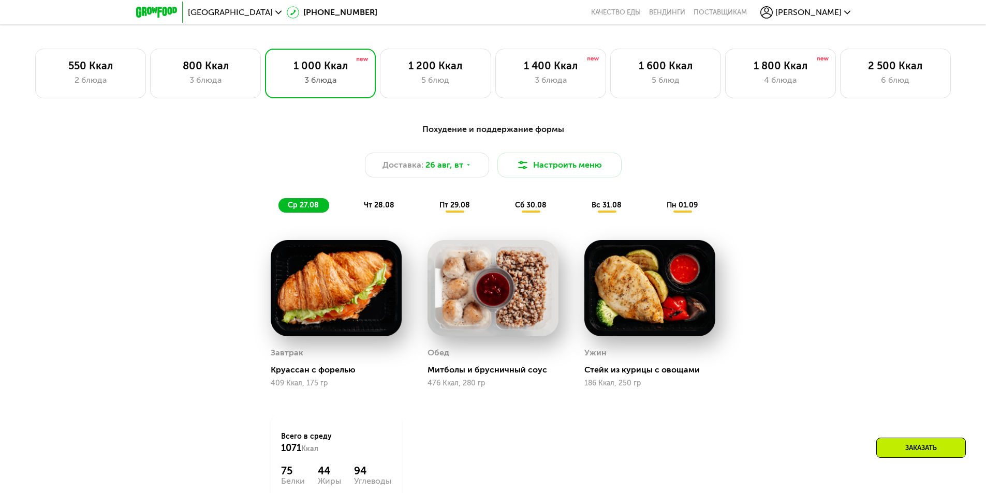
click at [381, 205] on span "чт 28.08" at bounding box center [379, 205] width 31 height 9
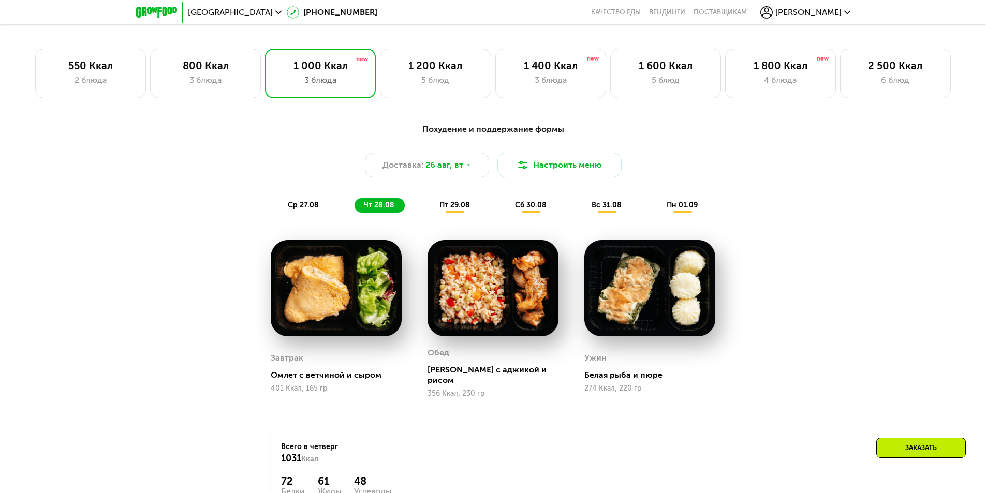
click at [452, 205] on span "пт 29.08" at bounding box center [454, 205] width 31 height 9
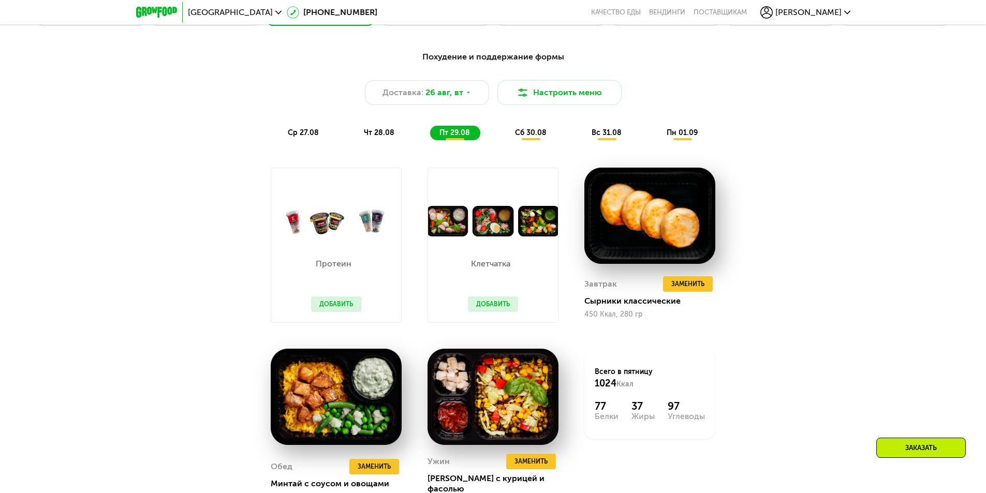
scroll to position [776, 0]
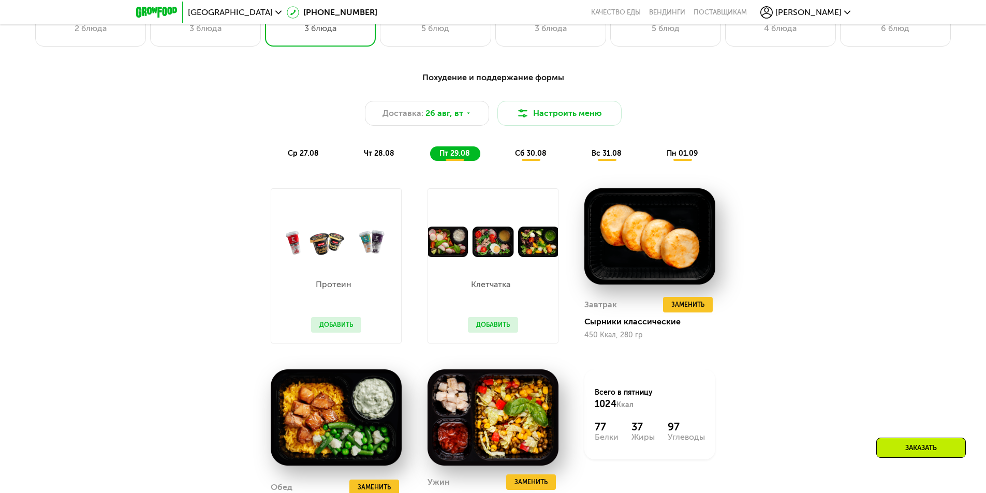
click at [529, 155] on span "сб 30.08" at bounding box center [531, 153] width 32 height 9
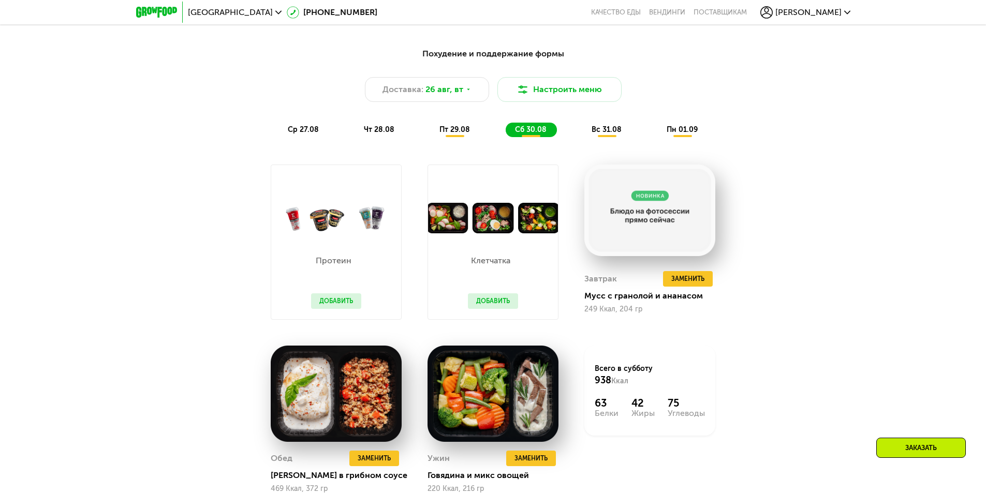
scroll to position [828, 0]
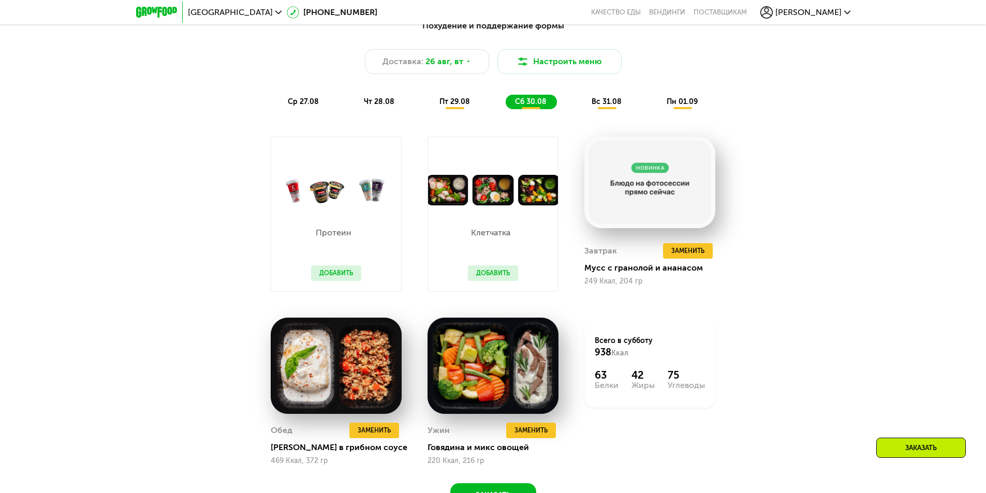
click at [657, 109] on div "вс 31.08" at bounding box center [682, 102] width 51 height 14
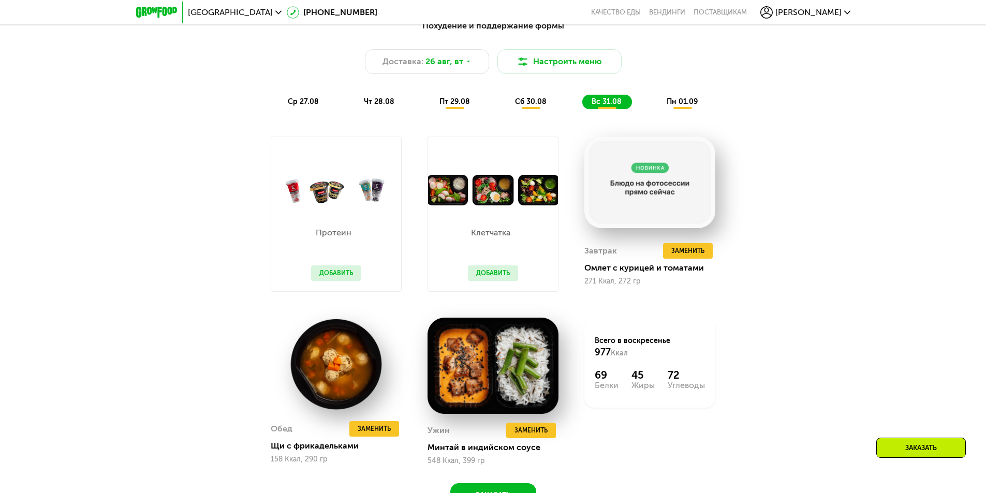
click at [671, 106] on span "пн 01.09" at bounding box center [681, 101] width 31 height 9
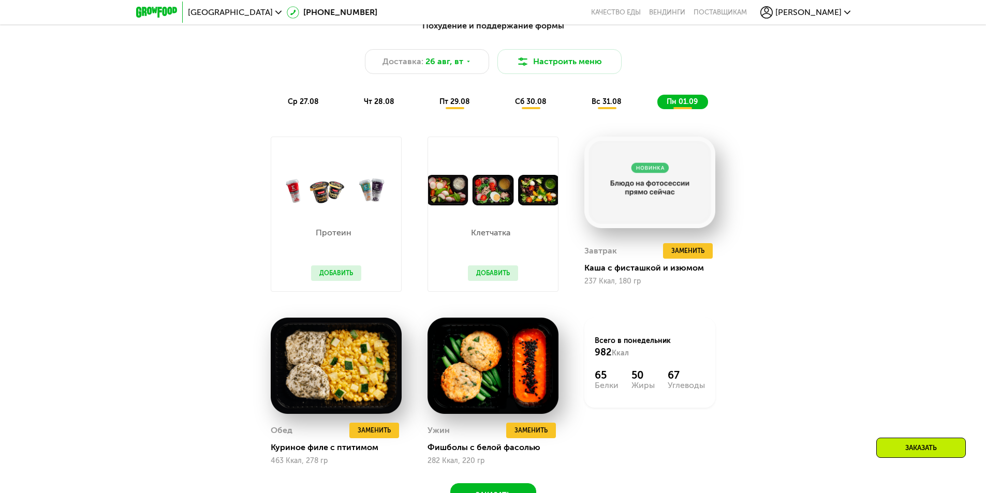
click at [447, 103] on span "пт 29.08" at bounding box center [454, 101] width 31 height 9
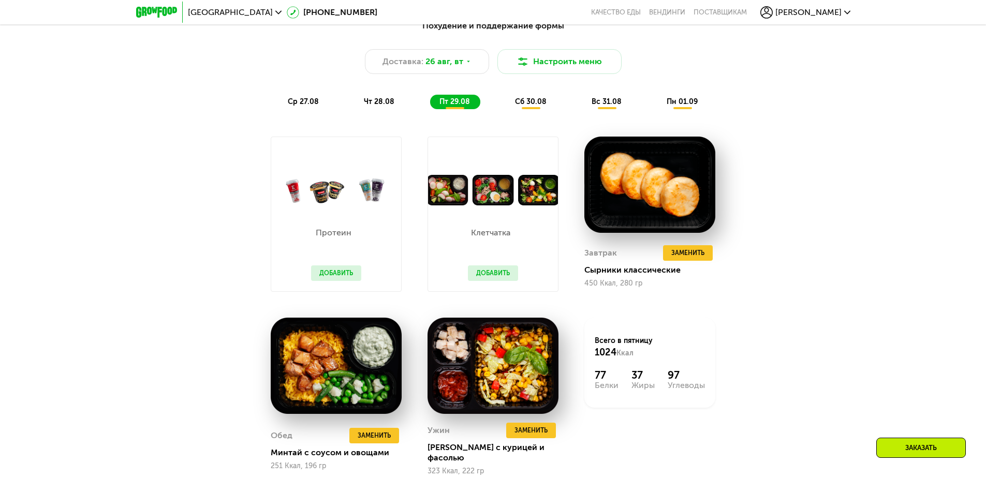
click at [532, 105] on span "сб 30.08" at bounding box center [531, 101] width 32 height 9
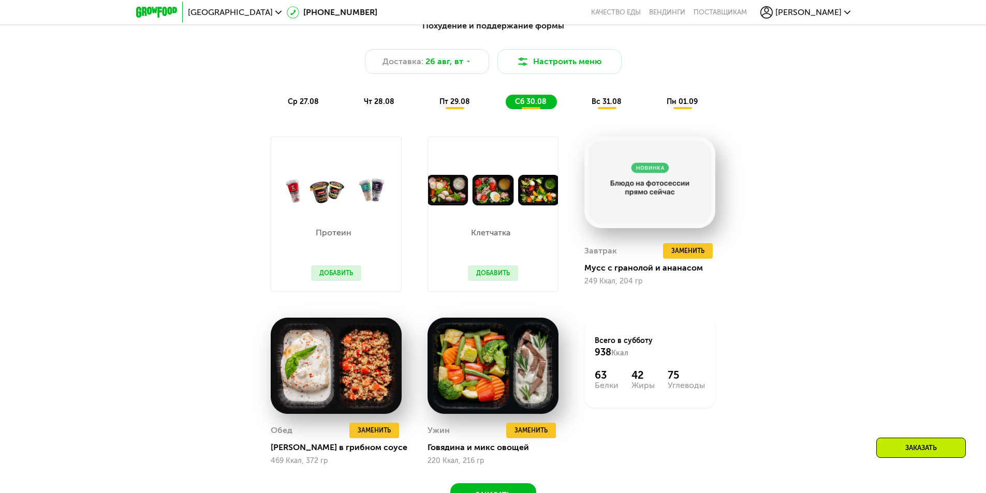
click at [602, 104] on span "вс 31.08" at bounding box center [606, 101] width 30 height 9
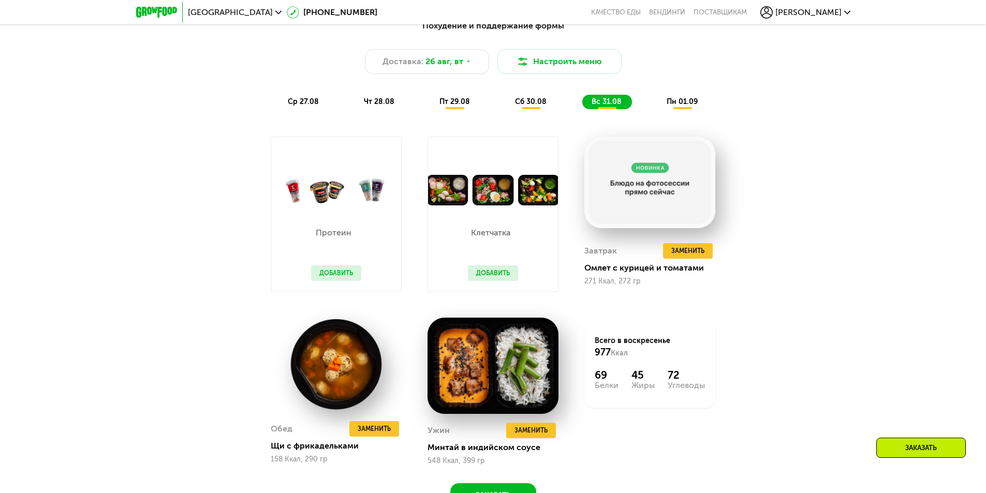
click at [384, 104] on span "чт 28.08" at bounding box center [379, 101] width 31 height 9
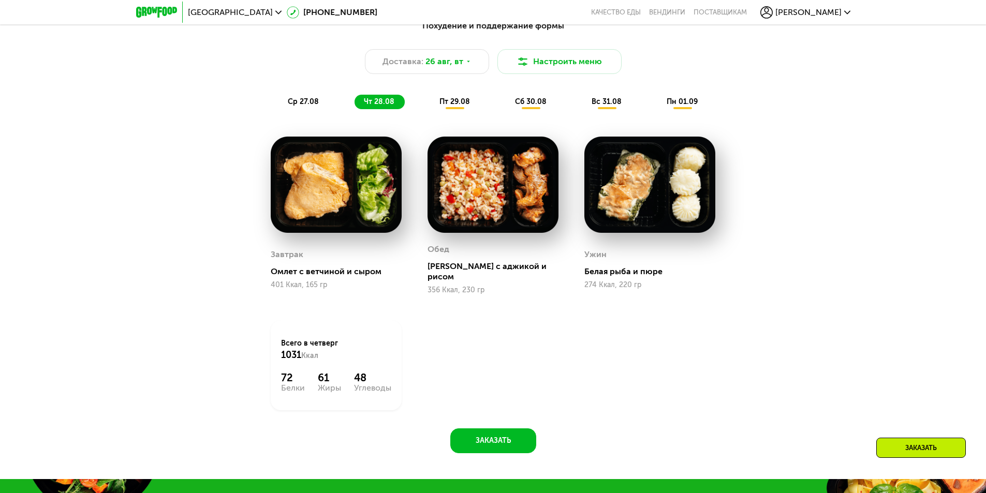
click at [505, 109] on div "пт 29.08" at bounding box center [530, 102] width 51 height 14
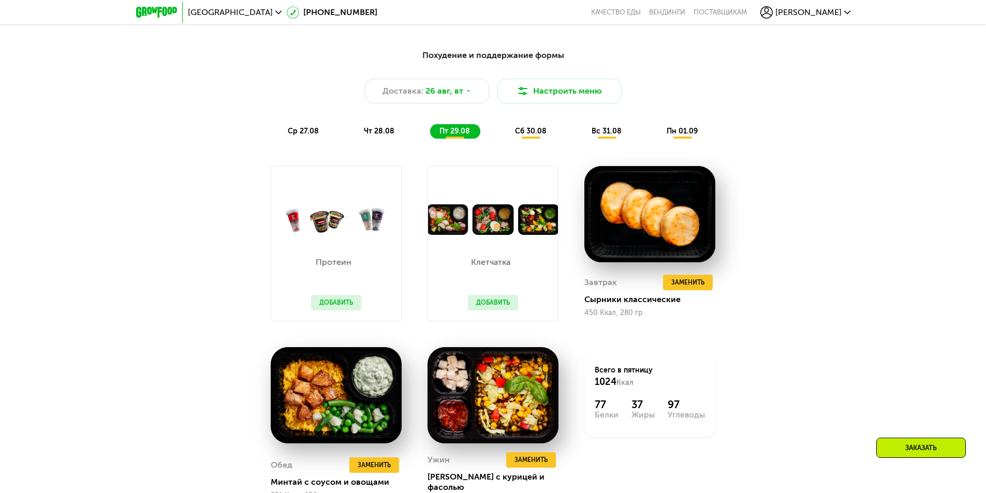
scroll to position [776, 0]
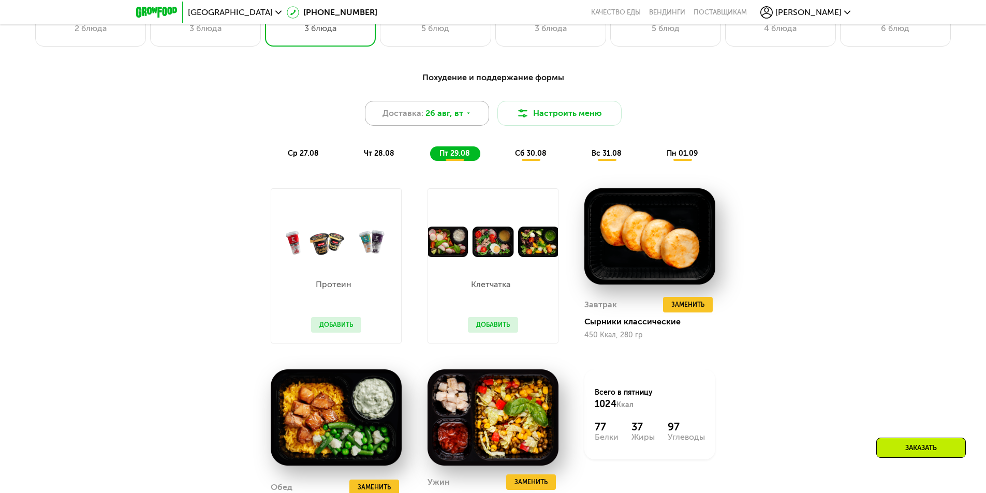
click at [438, 113] on span "26 авг, вт" at bounding box center [444, 113] width 38 height 12
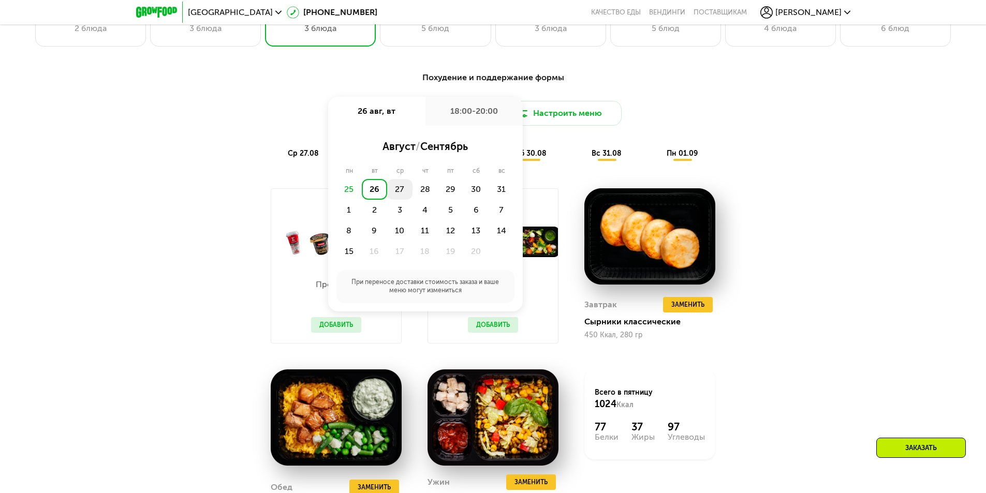
click at [412, 190] on div "27" at bounding box center [424, 189] width 25 height 21
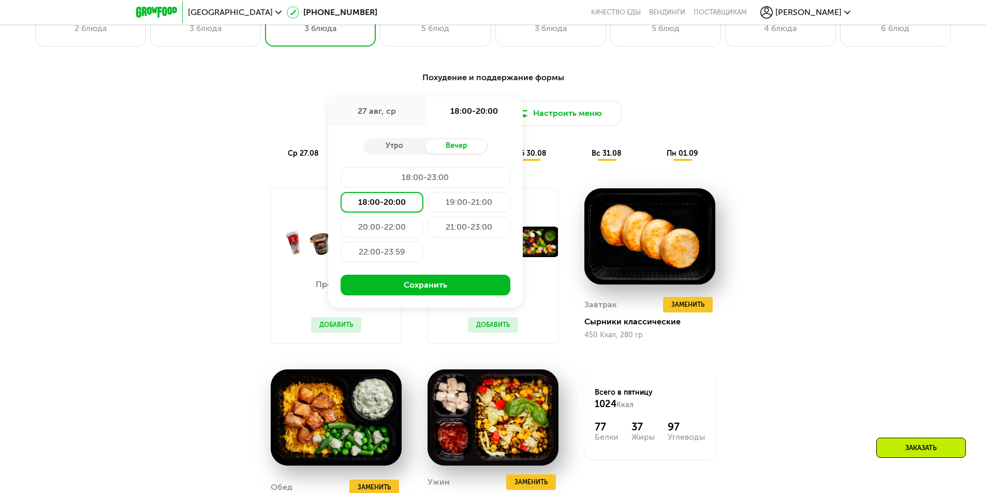
click at [412, 287] on button "Сохранить" at bounding box center [425, 285] width 170 height 21
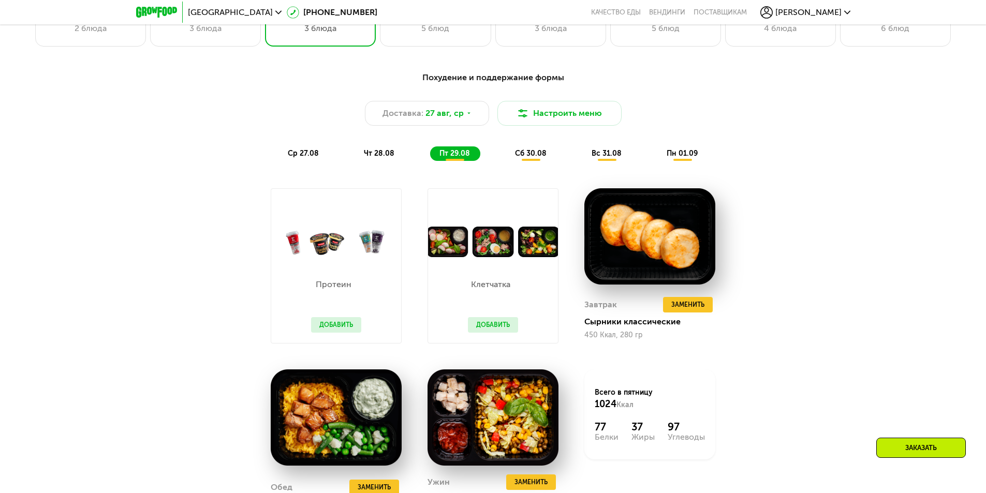
click at [406, 175] on div "Похудение и поддержание формы Доставка: [DATE] Настроить меню ср 27.08 чт 28.08…" at bounding box center [492, 317] width 637 height 505
drag, startPoint x: 305, startPoint y: 155, endPoint x: 326, endPoint y: 186, distance: 37.3
click at [306, 156] on span "ср 27.08" at bounding box center [303, 153] width 31 height 9
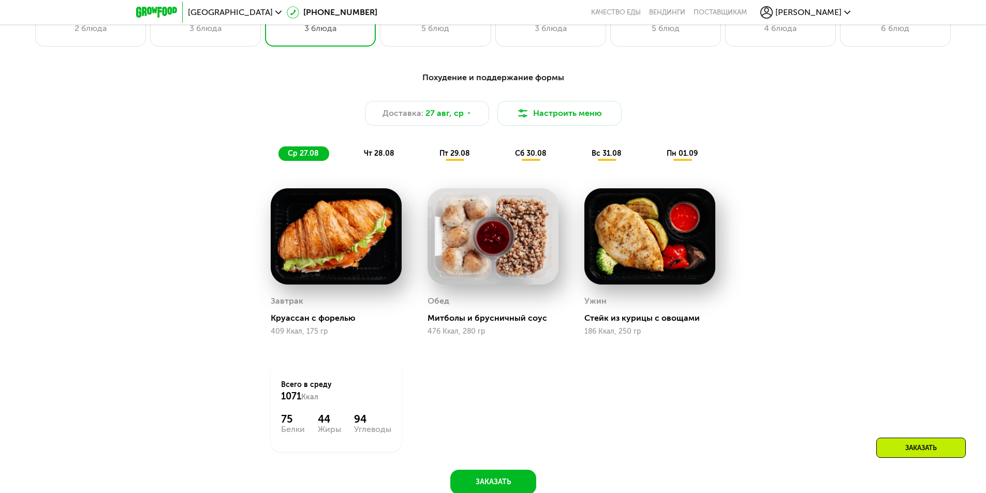
click at [430, 161] on div "чт 28.08" at bounding box center [455, 153] width 50 height 14
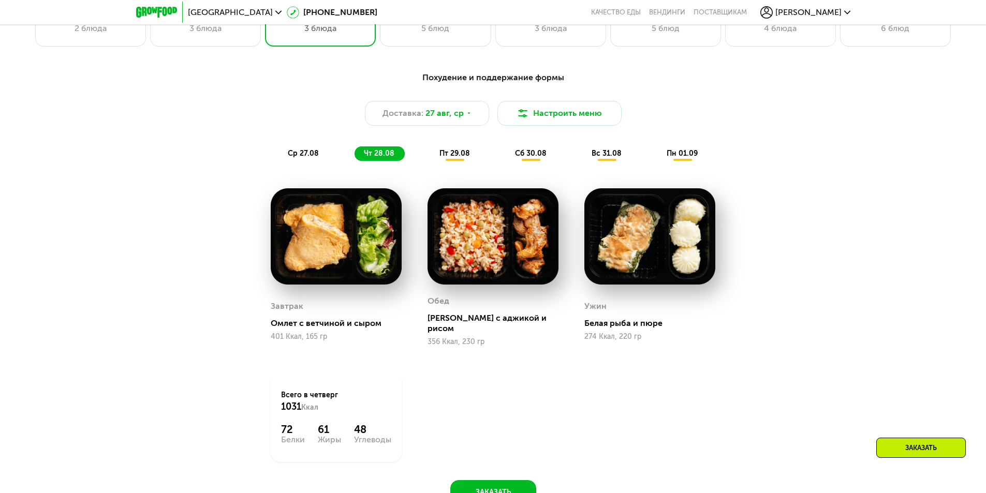
click at [452, 155] on span "пт 29.08" at bounding box center [454, 153] width 31 height 9
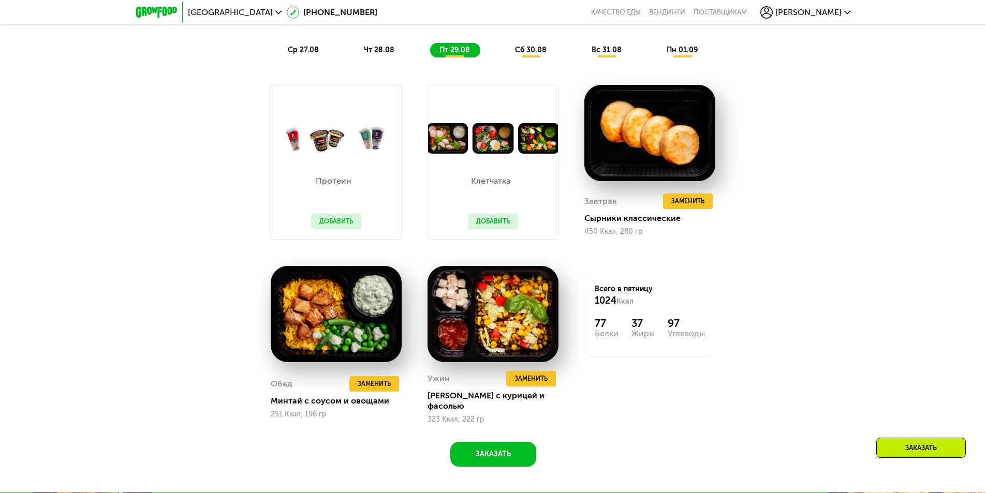
scroll to position [828, 0]
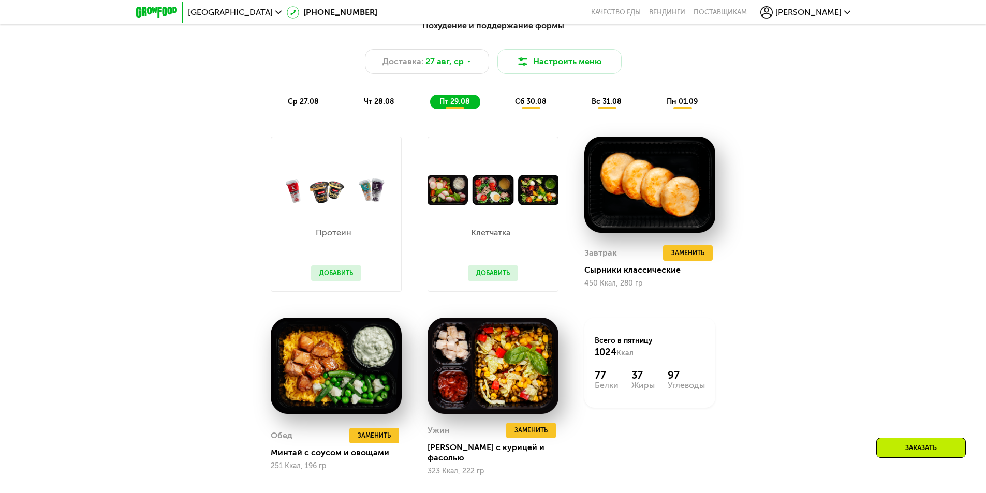
click at [528, 106] on span "сб 30.08" at bounding box center [531, 101] width 32 height 9
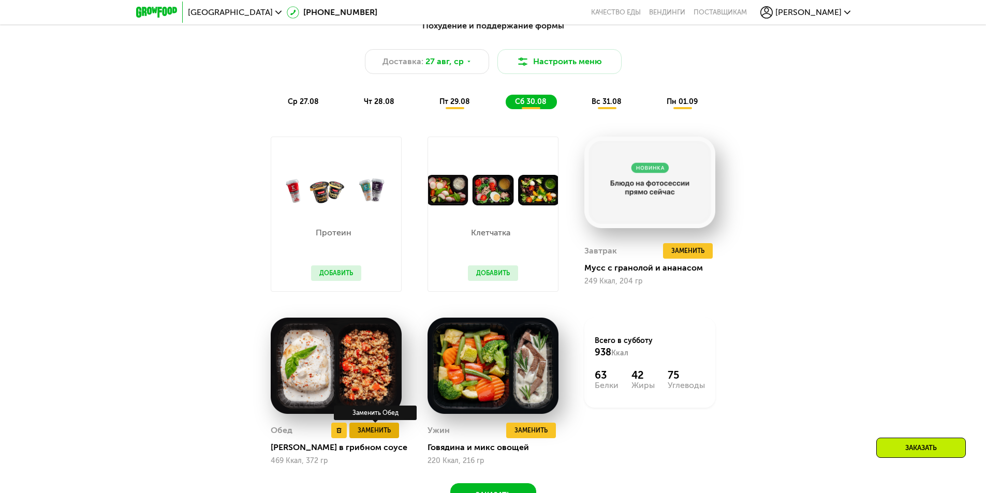
click at [374, 436] on span "Заменить" at bounding box center [374, 430] width 33 height 10
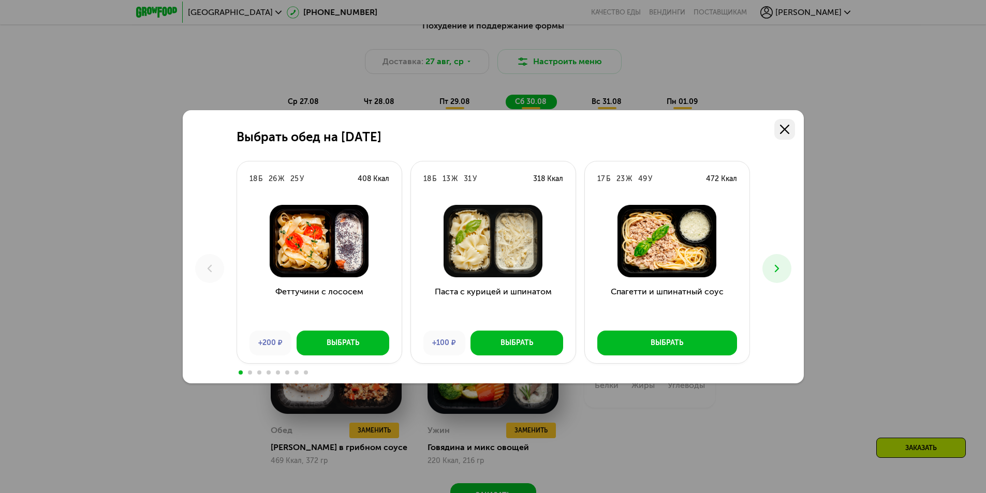
click at [785, 131] on icon at bounding box center [784, 129] width 9 height 9
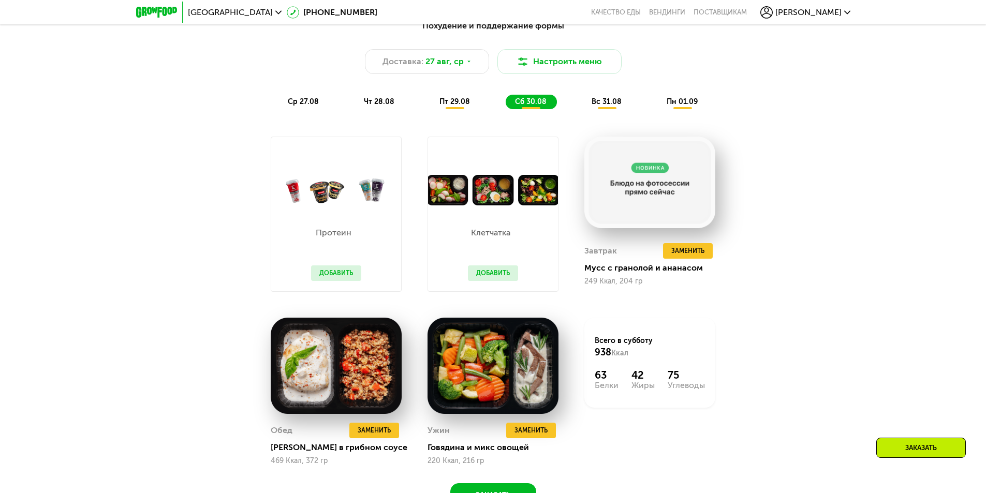
click at [597, 101] on span "вс 31.08" at bounding box center [606, 101] width 30 height 9
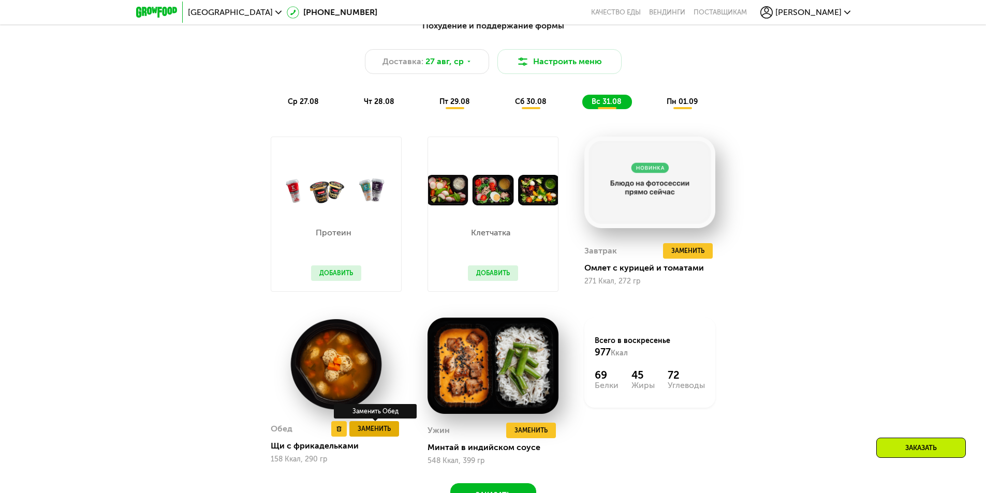
click at [378, 431] on span "Заменить" at bounding box center [374, 429] width 33 height 10
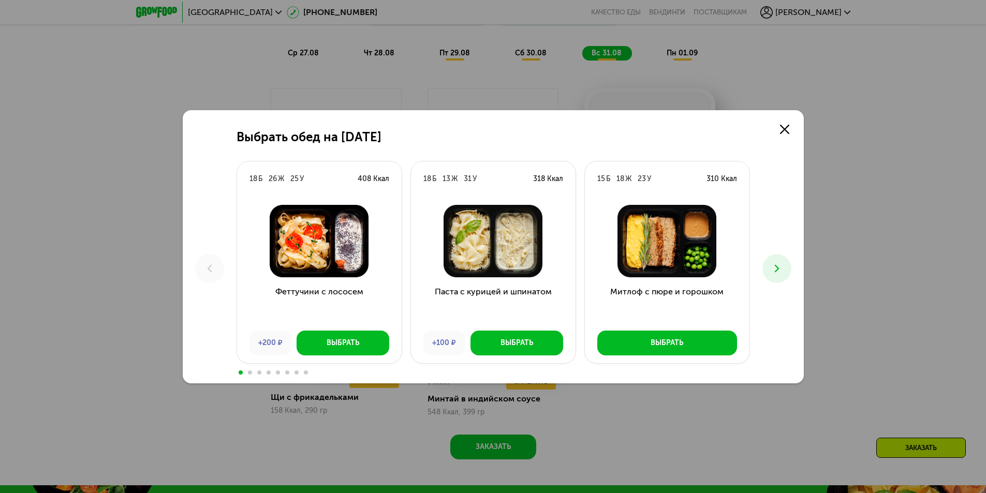
scroll to position [880, 0]
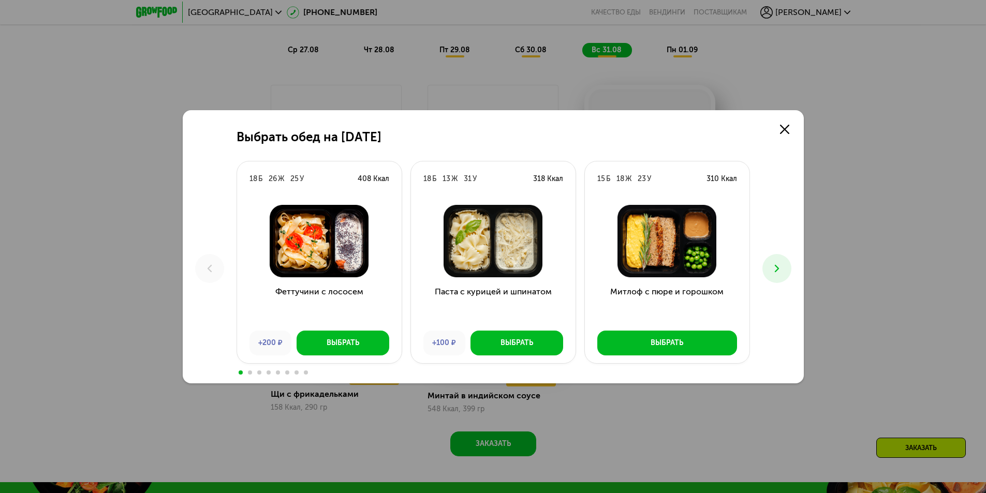
click at [779, 271] on icon at bounding box center [776, 268] width 12 height 12
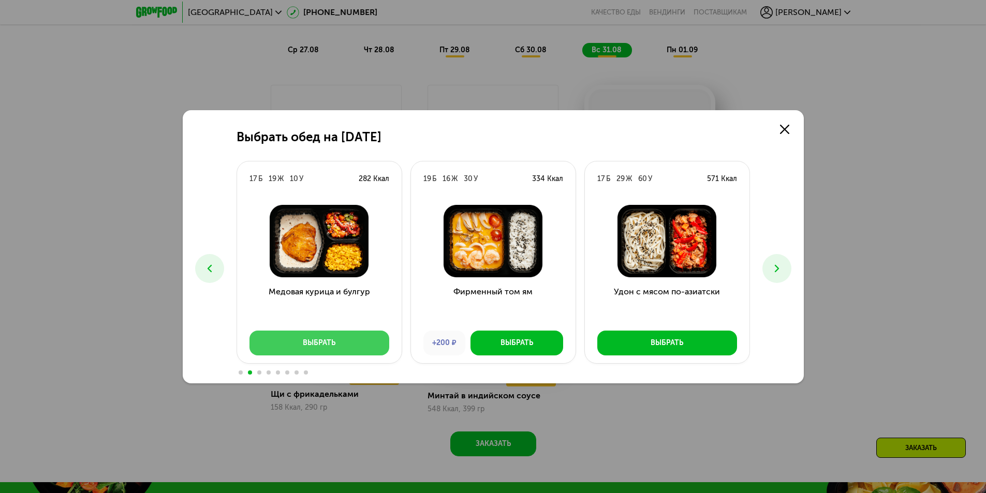
click at [335, 344] on div "Выбрать" at bounding box center [319, 343] width 33 height 10
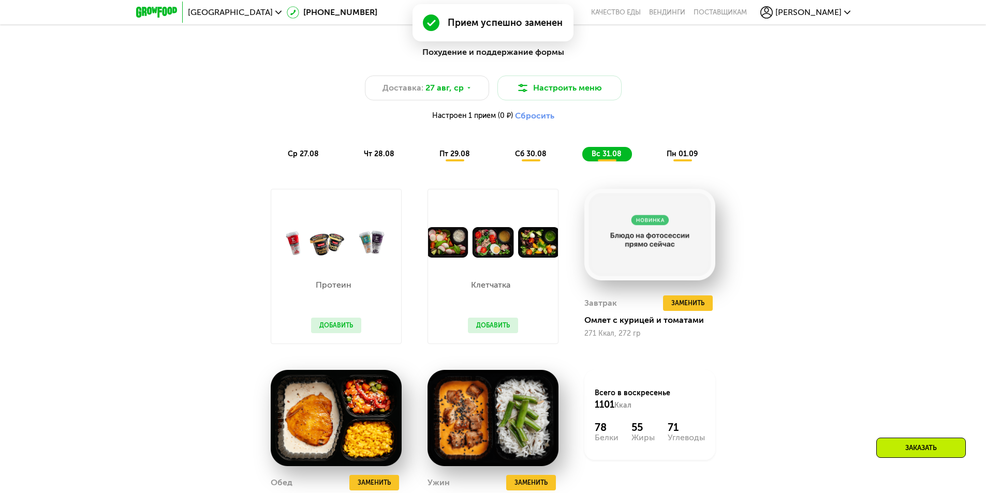
scroll to position [776, 0]
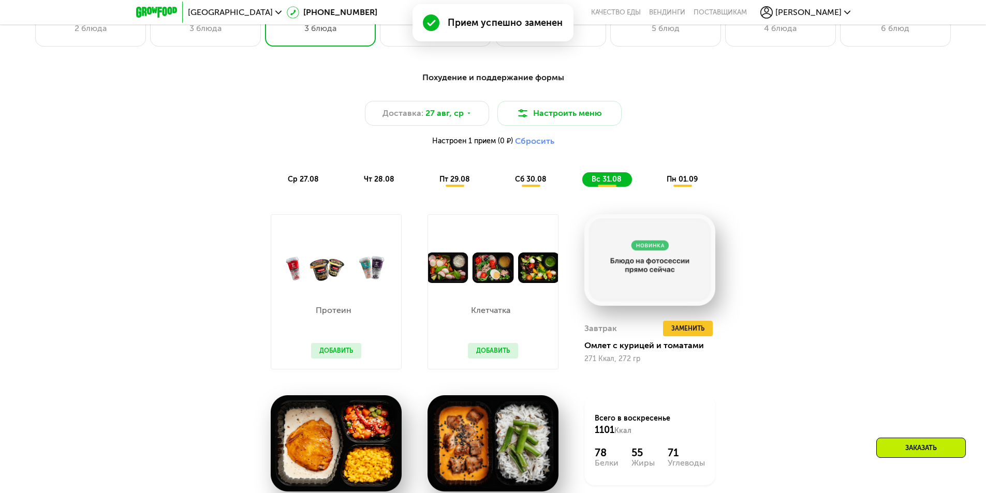
click at [689, 184] on span "пн 01.09" at bounding box center [681, 179] width 31 height 9
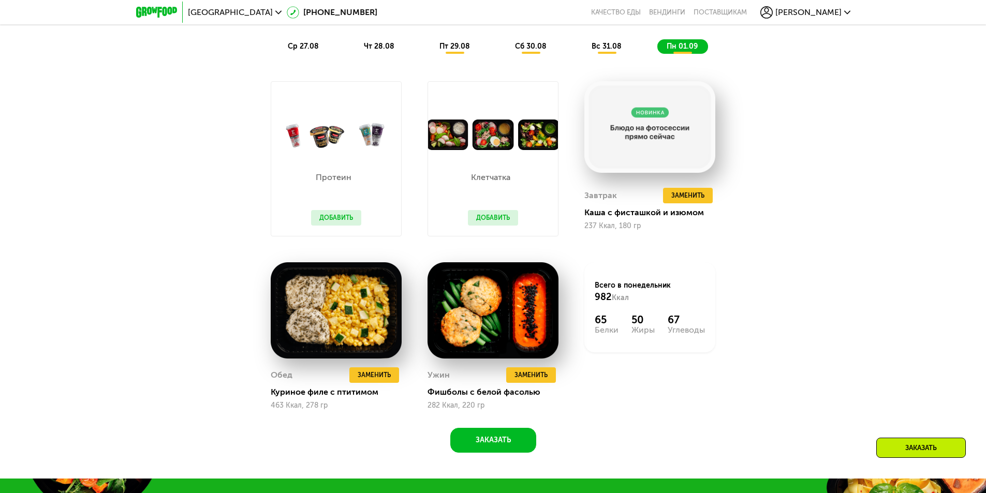
scroll to position [931, 0]
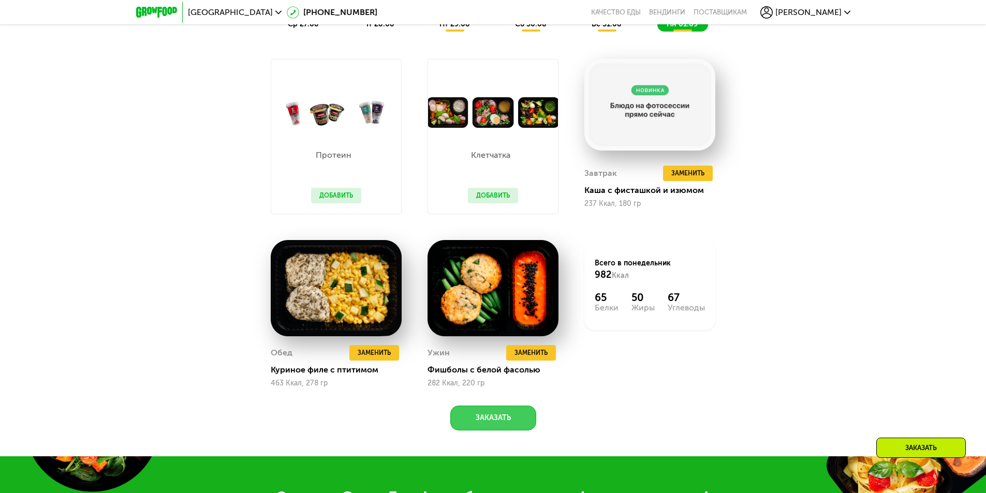
click at [524, 426] on button "Заказать" at bounding box center [493, 418] width 86 height 25
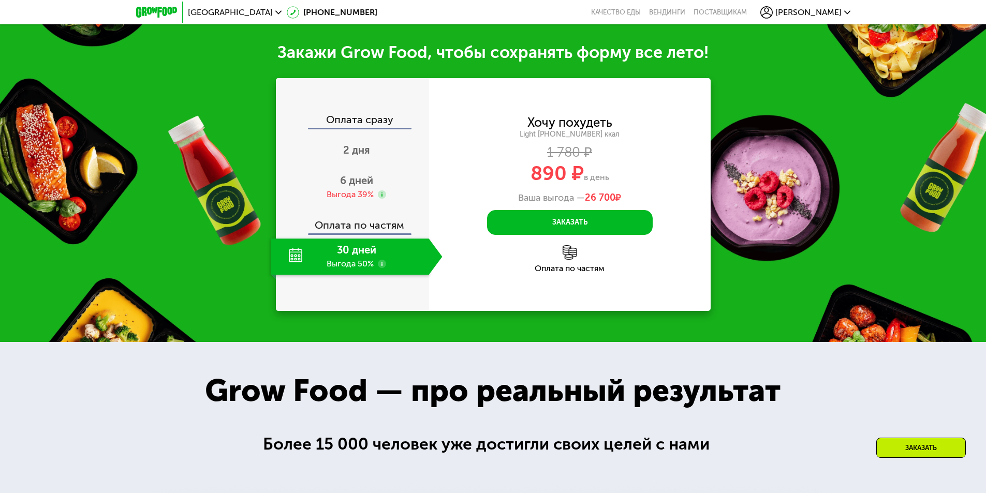
scroll to position [1391, 0]
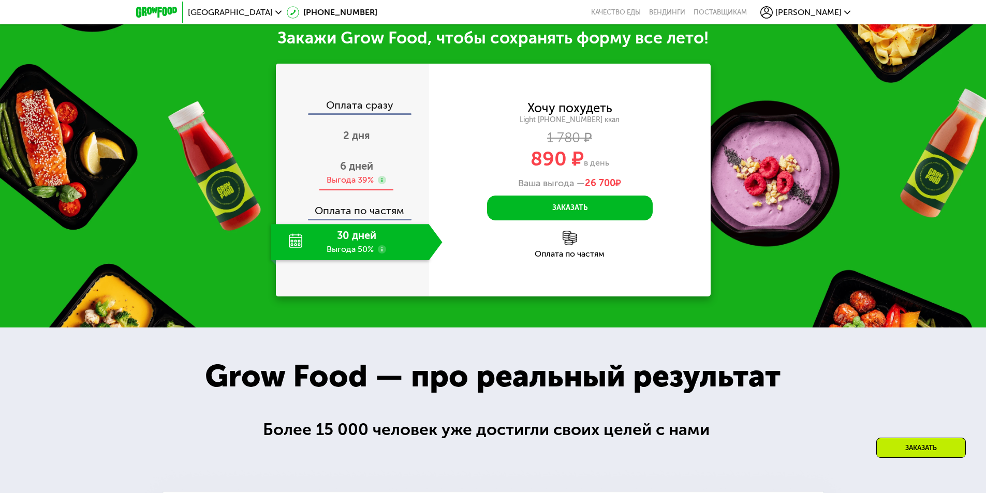
click at [350, 180] on div "Выгода 39%" at bounding box center [349, 179] width 47 height 11
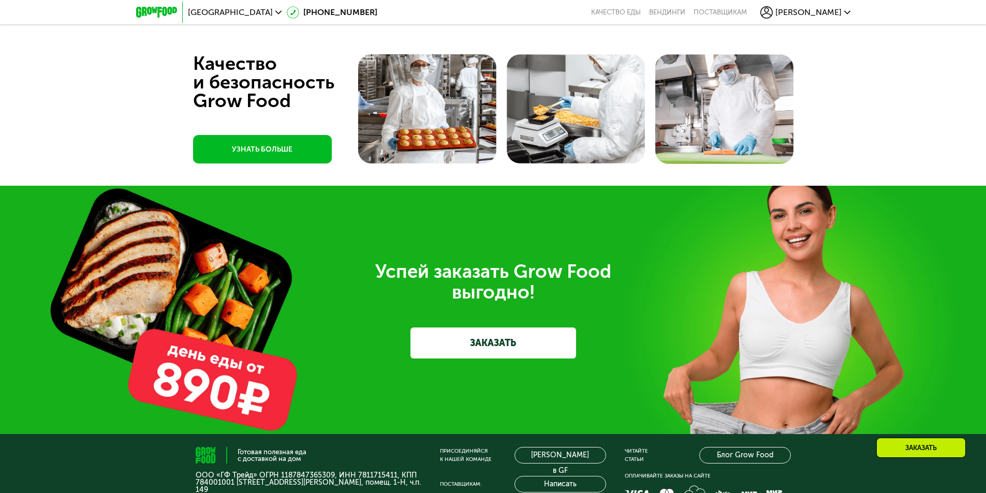
scroll to position [3461, 0]
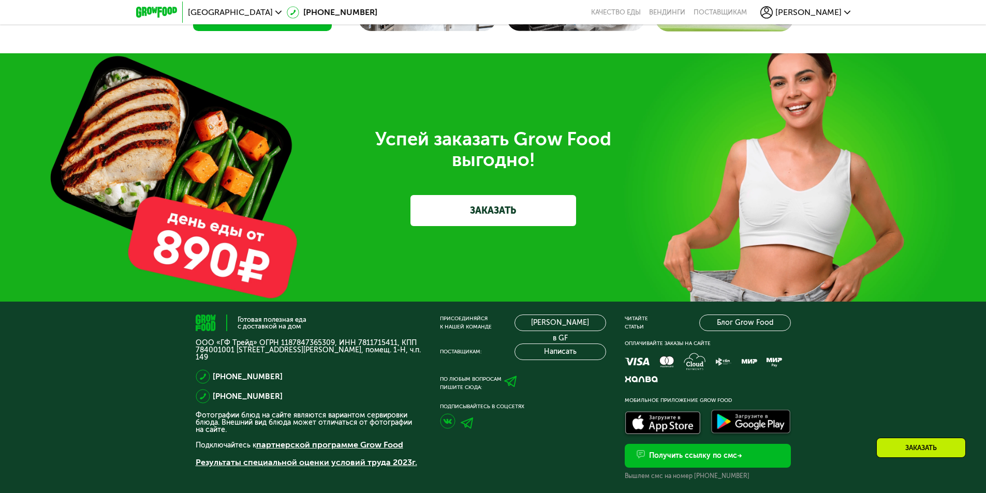
click at [482, 218] on link "ЗАКАЗАТЬ" at bounding box center [493, 210] width 166 height 31
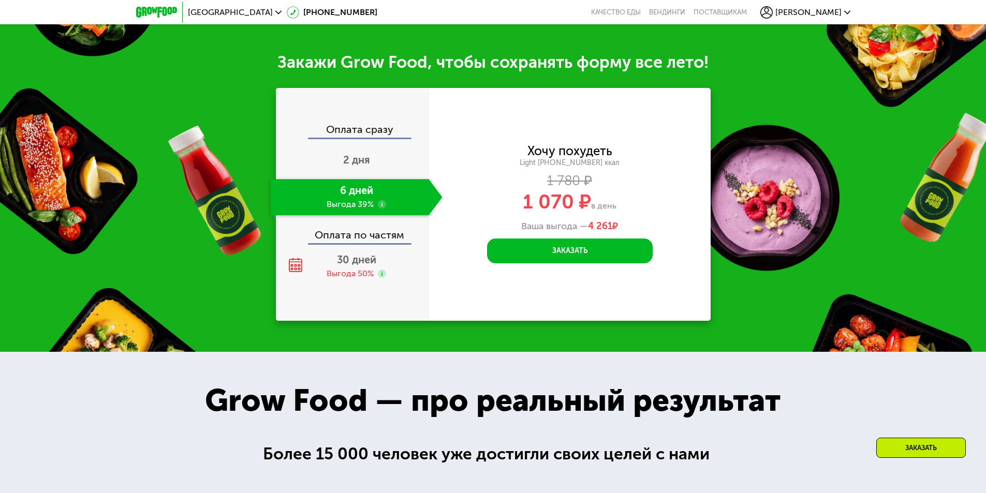
scroll to position [1315, 0]
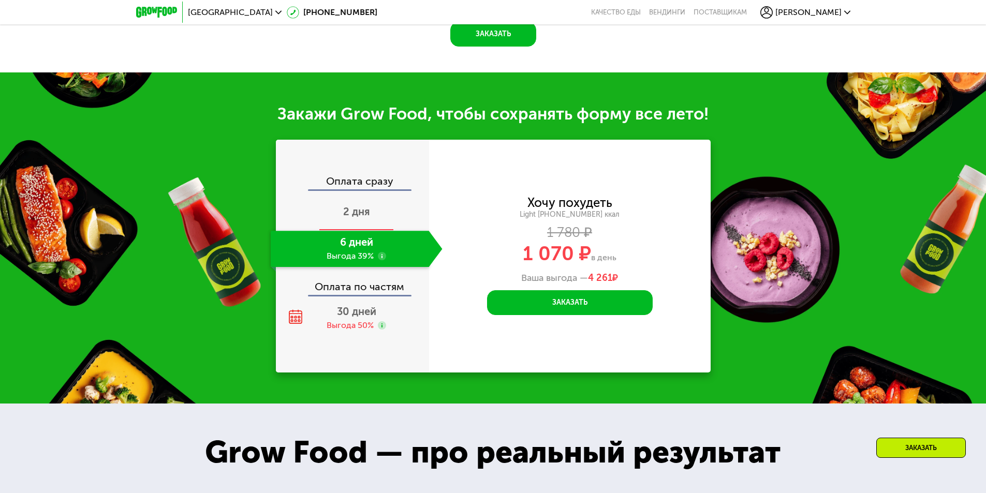
click at [352, 213] on span "2 дня" at bounding box center [356, 211] width 27 height 12
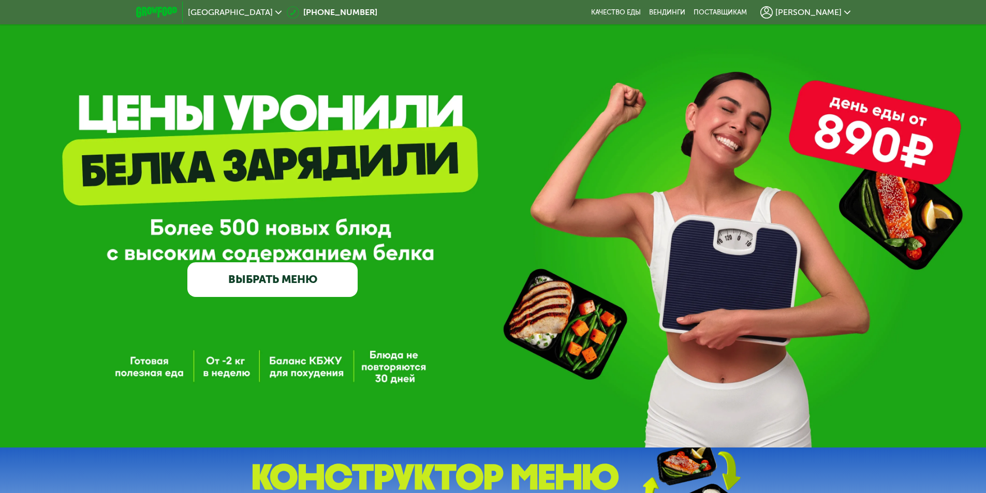
scroll to position [0, 0]
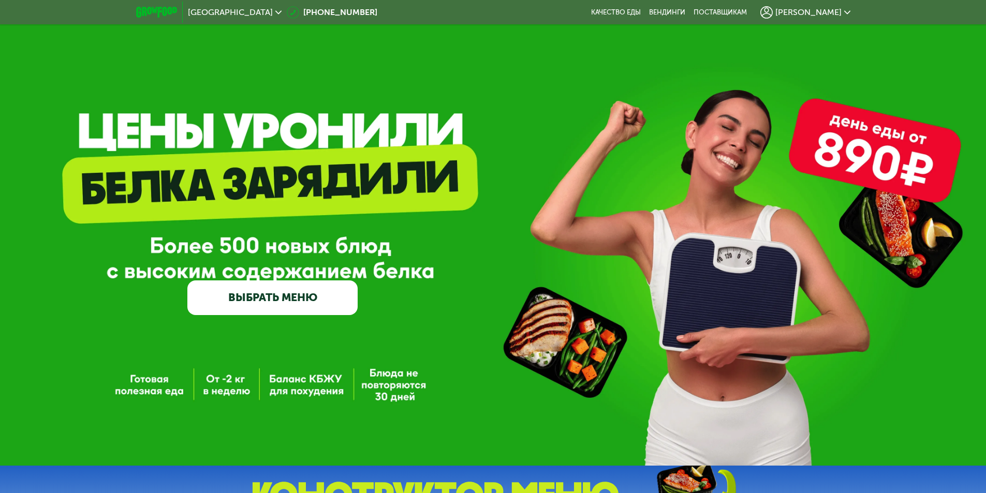
click at [812, 15] on span "[PERSON_NAME]" at bounding box center [808, 12] width 66 height 8
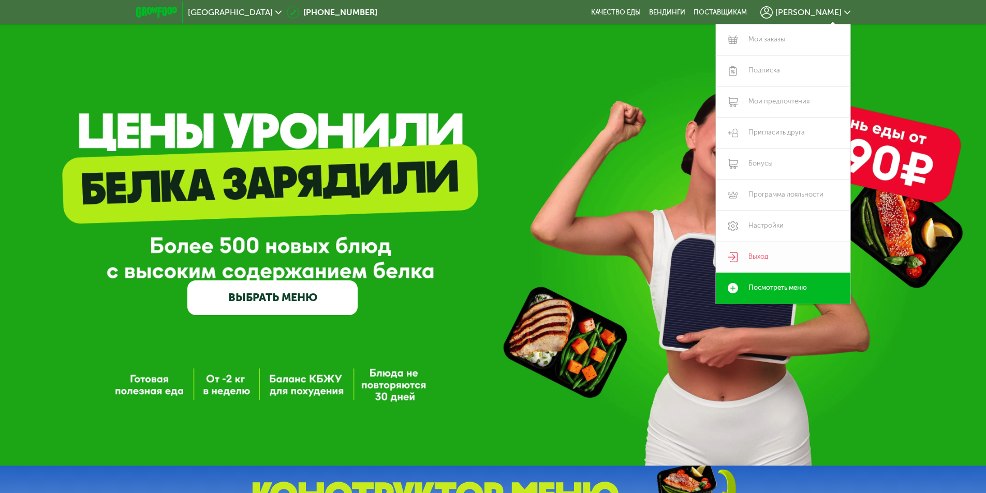
click at [757, 251] on link "Выход" at bounding box center [783, 257] width 135 height 31
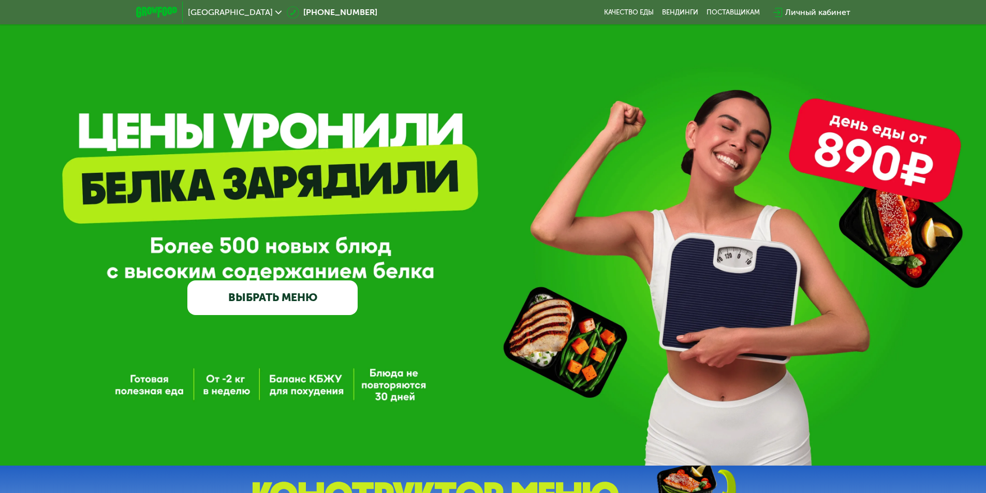
click at [837, 10] on div "Личный кабинет" at bounding box center [817, 12] width 65 height 12
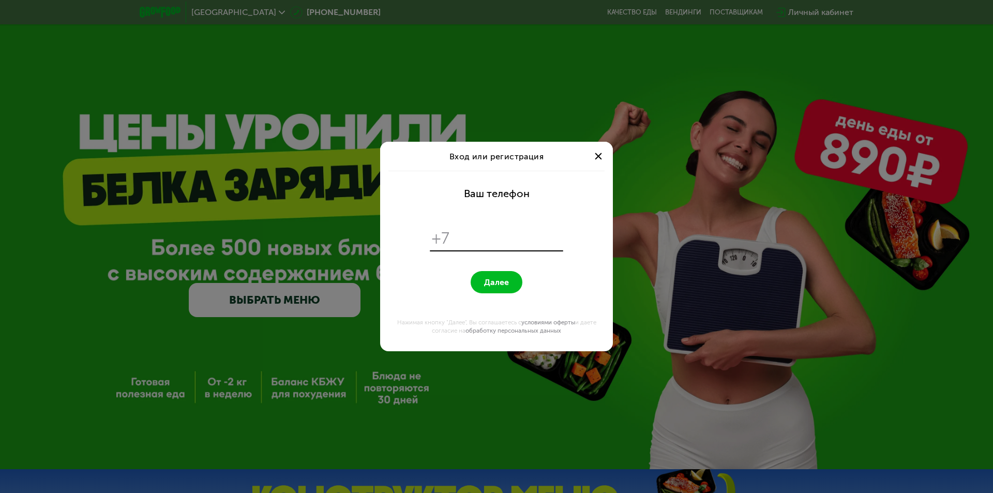
click at [597, 159] on div at bounding box center [598, 156] width 12 height 12
